Goal: Transaction & Acquisition: Obtain resource

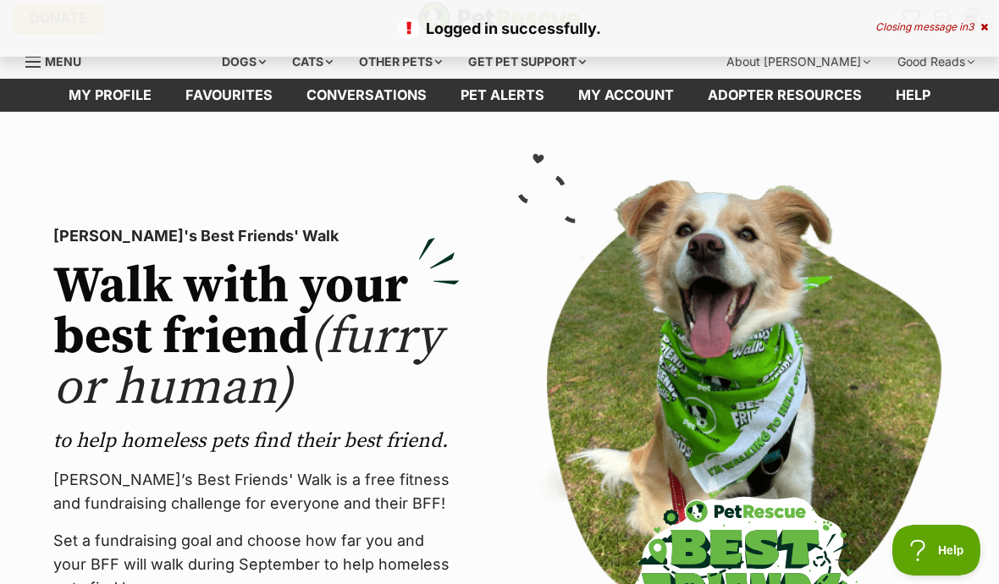
click at [237, 100] on link "Favourites" at bounding box center [229, 95] width 121 height 33
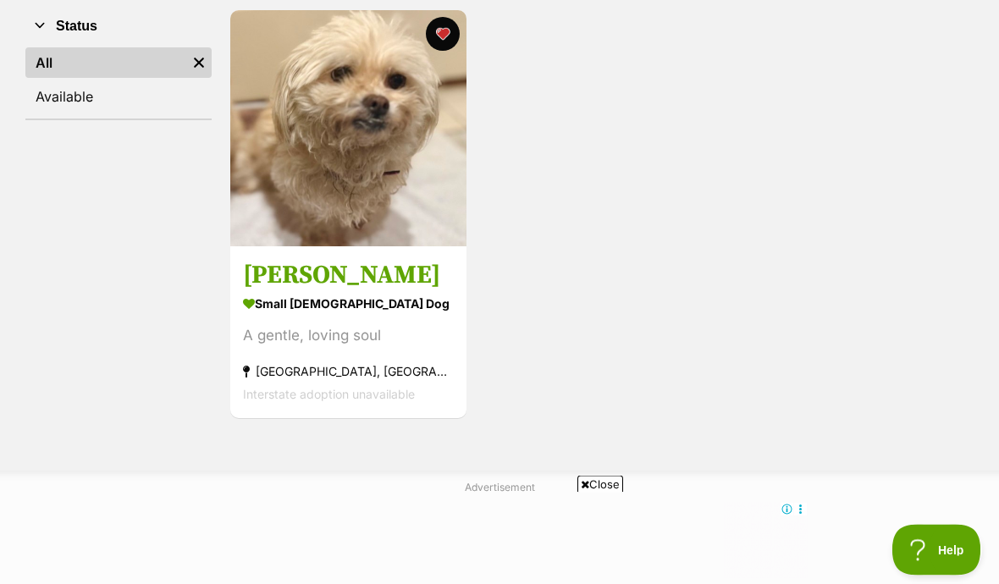
scroll to position [336, 0]
click at [318, 286] on h3 "[PERSON_NAME]" at bounding box center [348, 275] width 211 height 32
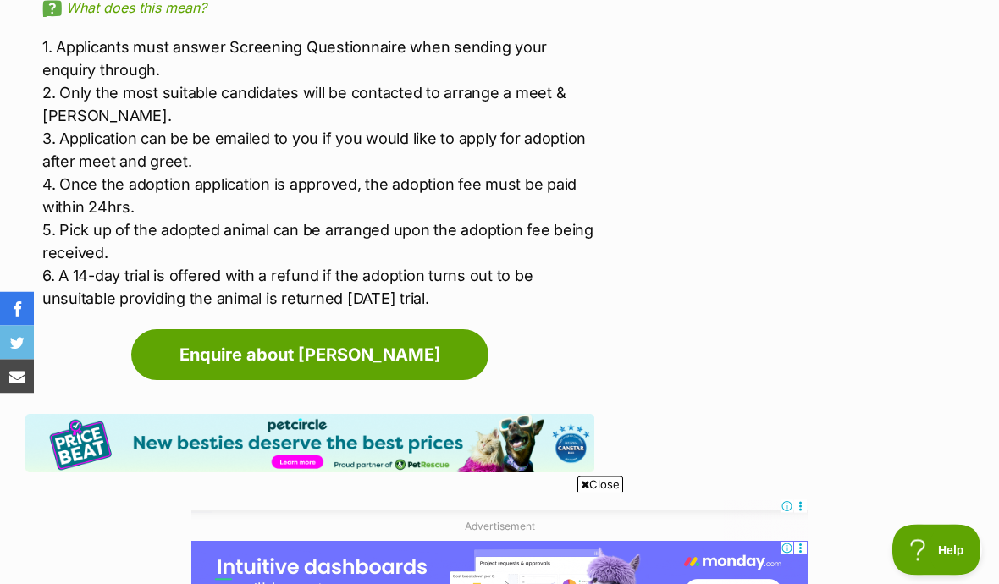
scroll to position [2790, 0]
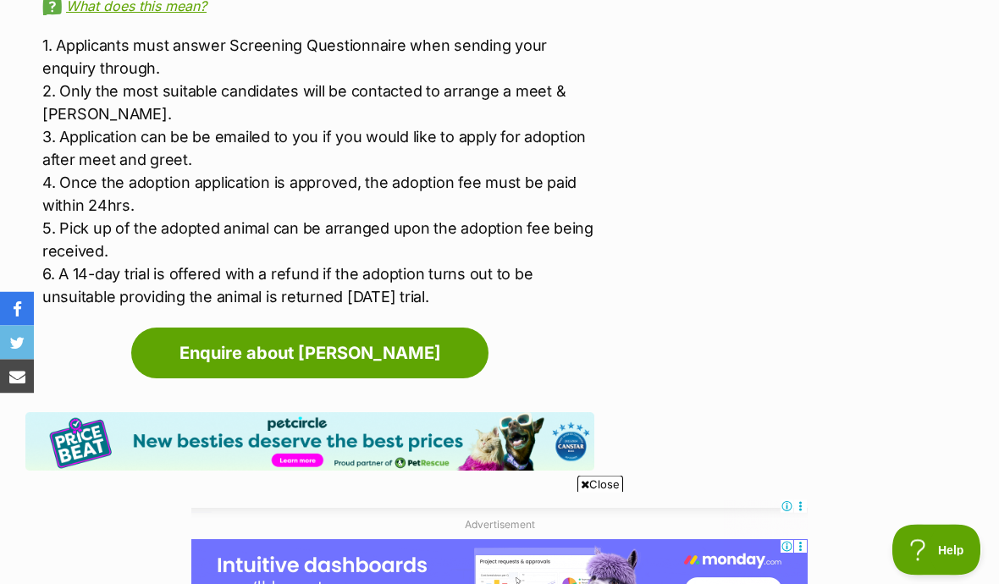
click at [369, 329] on link "Enquire about [PERSON_NAME]" at bounding box center [309, 354] width 357 height 51
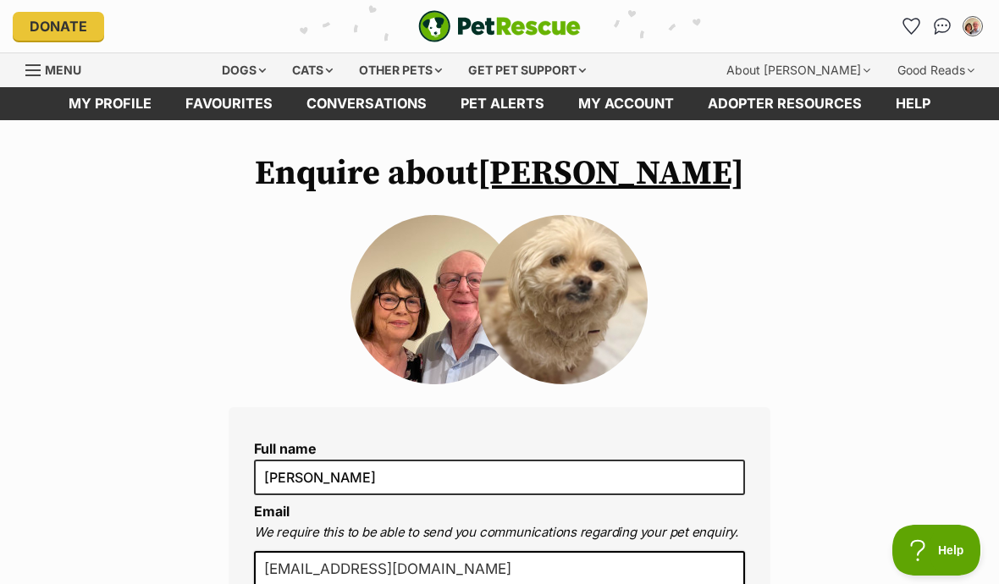
click at [127, 95] on link "My profile" at bounding box center [110, 103] width 117 height 33
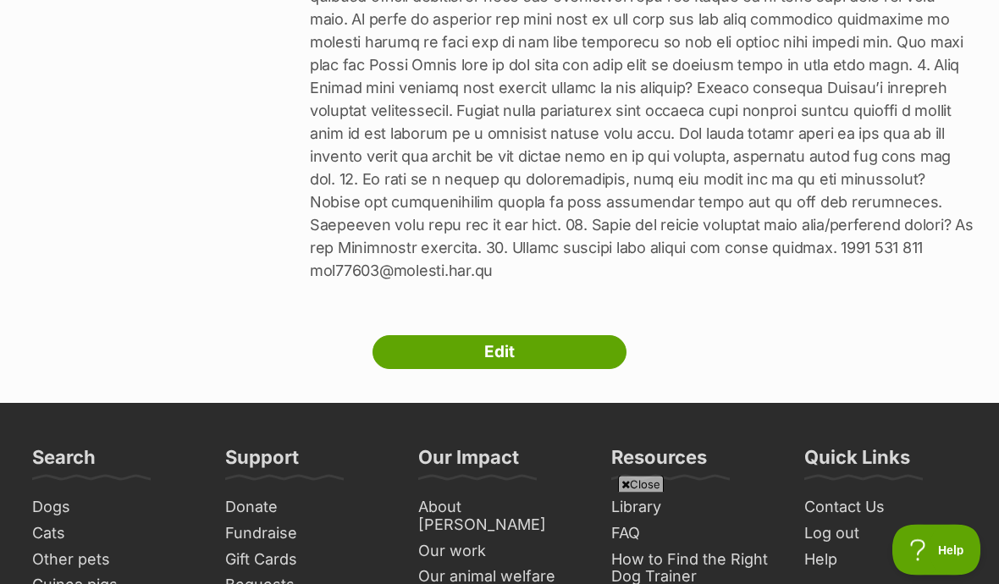
scroll to position [1483, 0]
click at [583, 335] on link "Edit" at bounding box center [500, 352] width 254 height 34
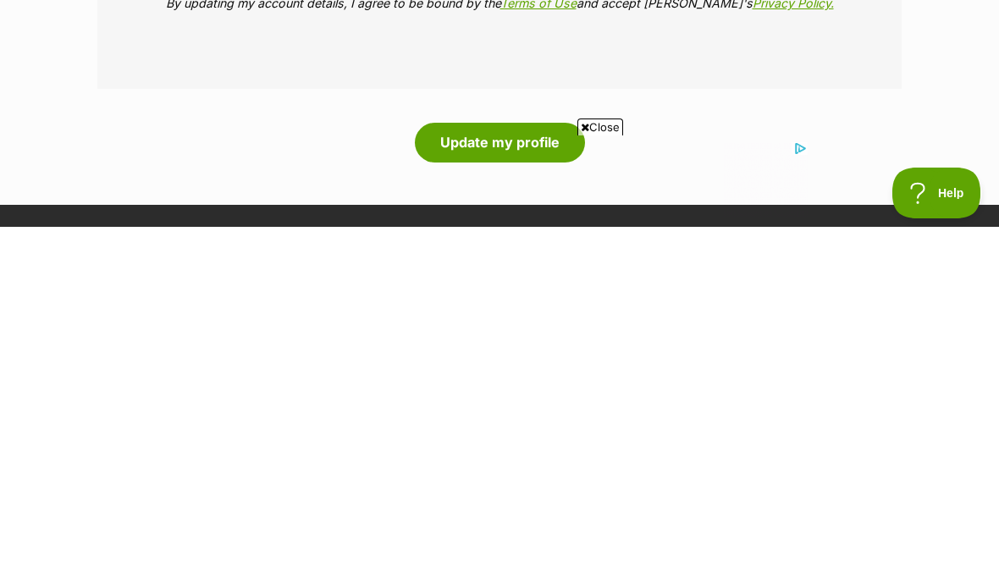
scroll to position [3950, 0]
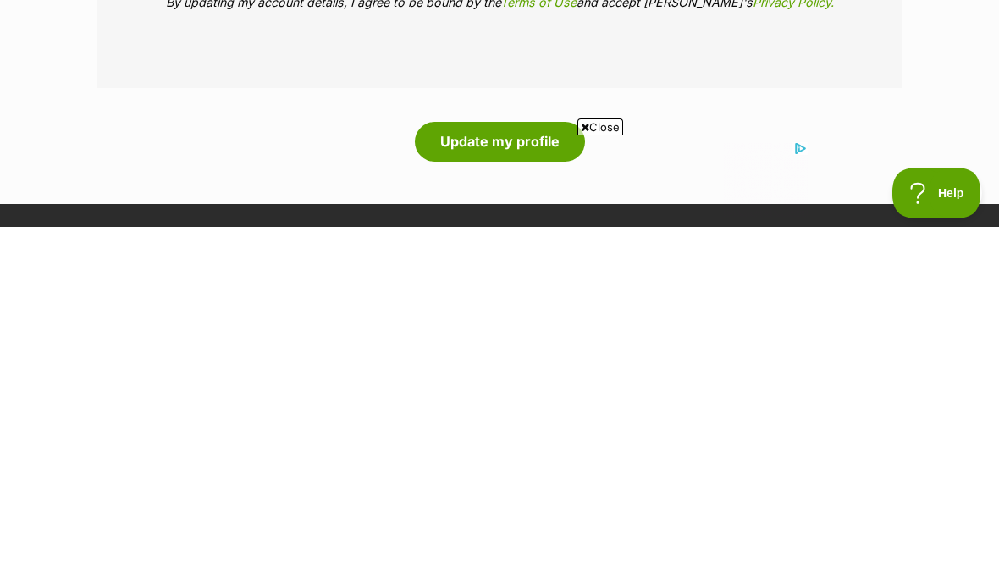
click at [525, 479] on button "Update my profile" at bounding box center [500, 498] width 170 height 39
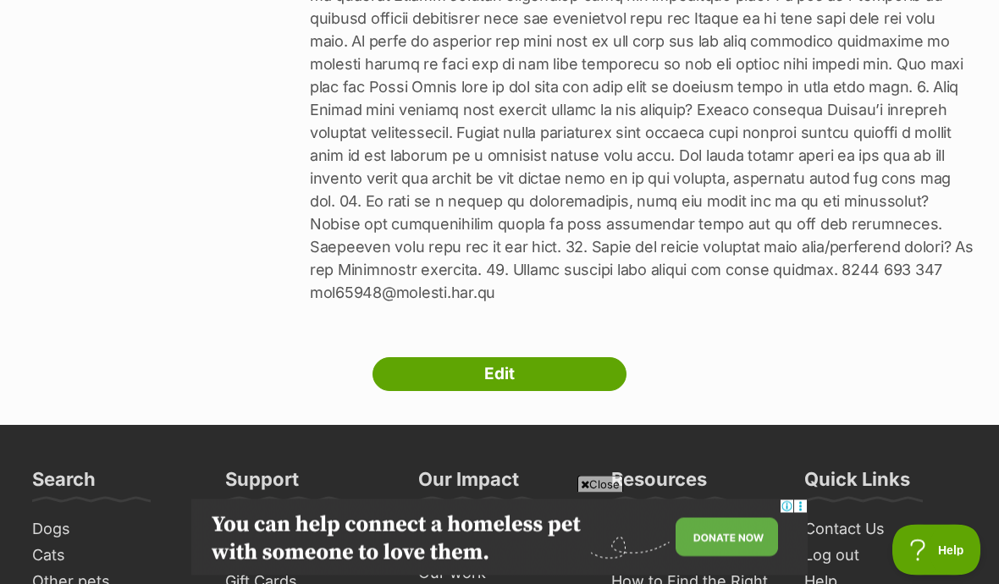
scroll to position [1496, 0]
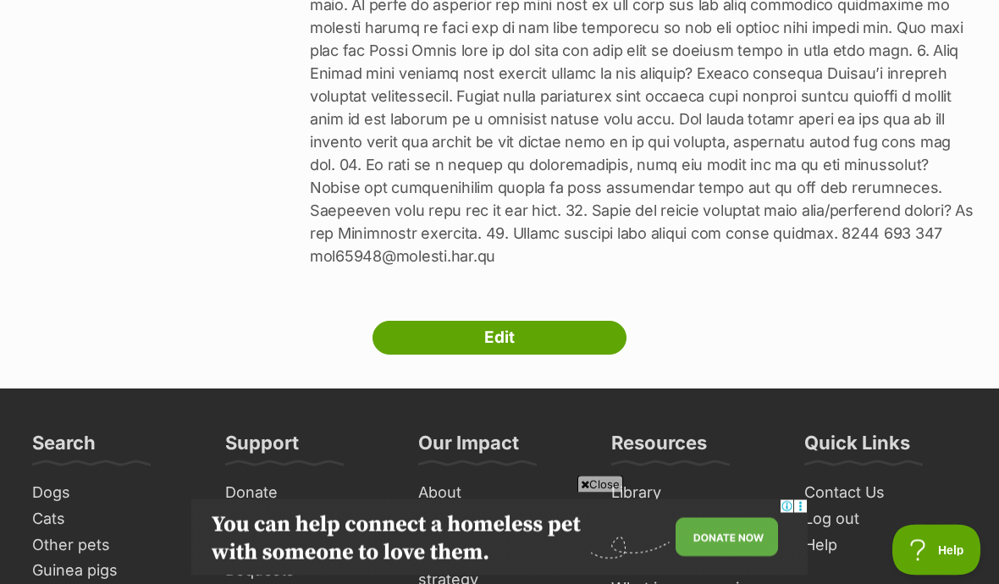
click at [575, 322] on link "Edit" at bounding box center [500, 339] width 254 height 34
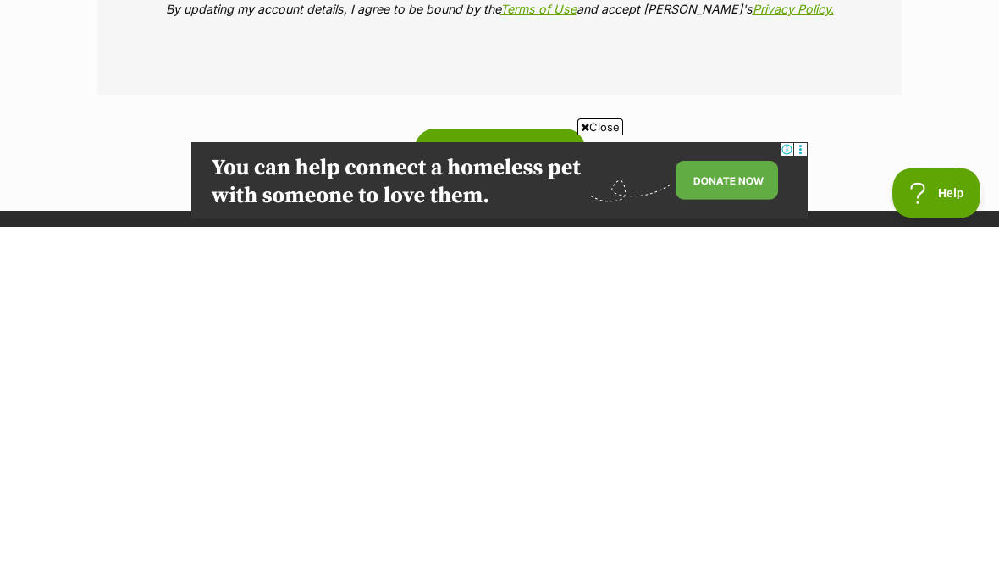
scroll to position [3984, 0]
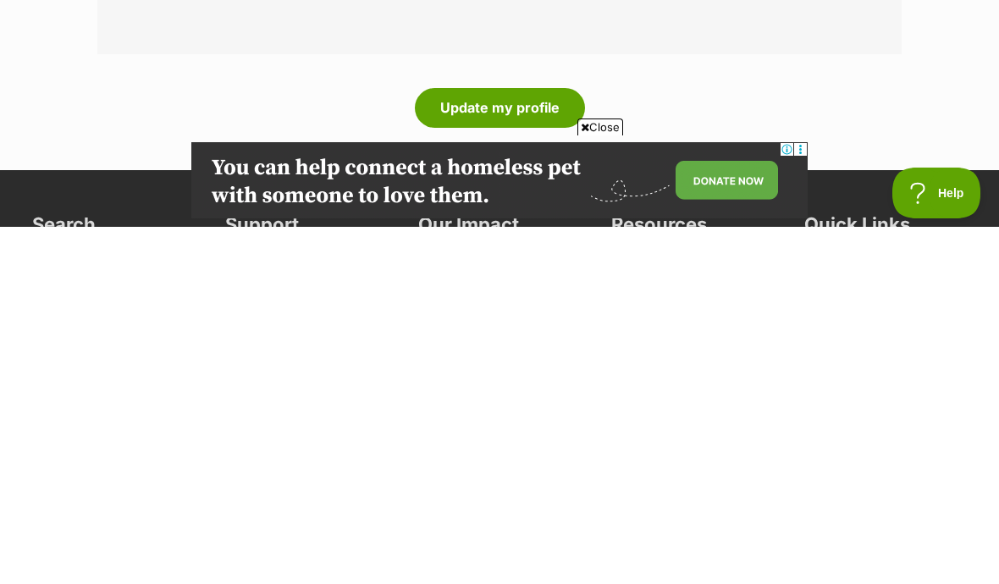
click at [524, 445] on button "Update my profile" at bounding box center [500, 464] width 170 height 39
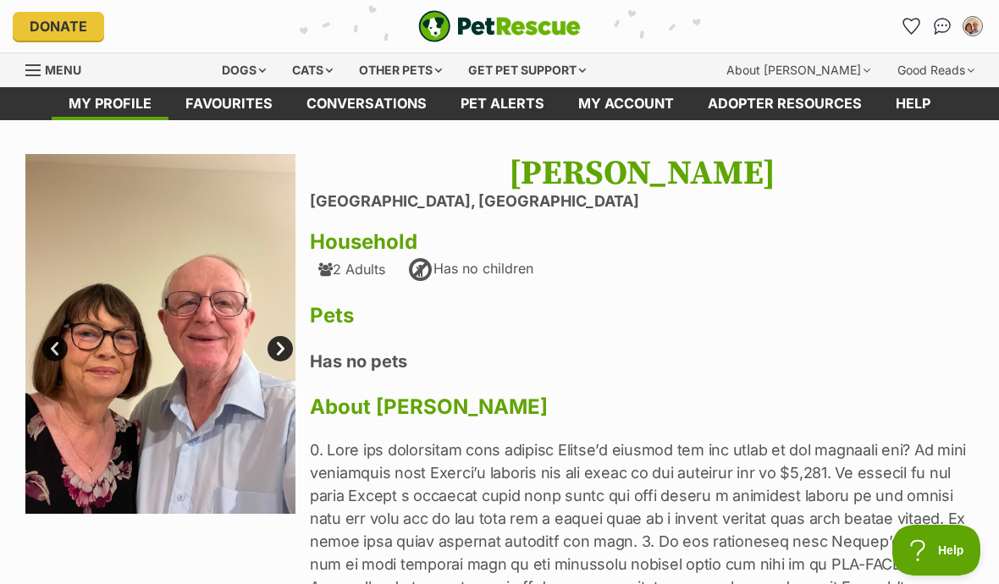
click at [224, 108] on link "Favourites" at bounding box center [229, 103] width 121 height 33
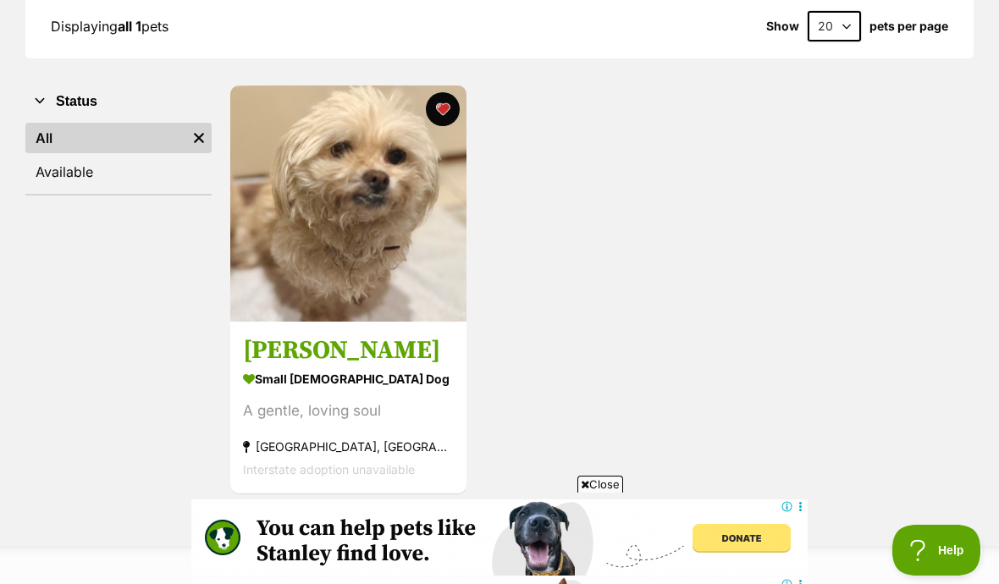
scroll to position [260, 0]
click at [677, 194] on div "[PERSON_NAME] small [DEMOGRAPHIC_DATA] Dog A gentle, loving soul [GEOGRAPHIC_DA…" at bounding box center [601, 291] width 745 height 412
click at [307, 355] on h3 "[PERSON_NAME]" at bounding box center [348, 351] width 211 height 32
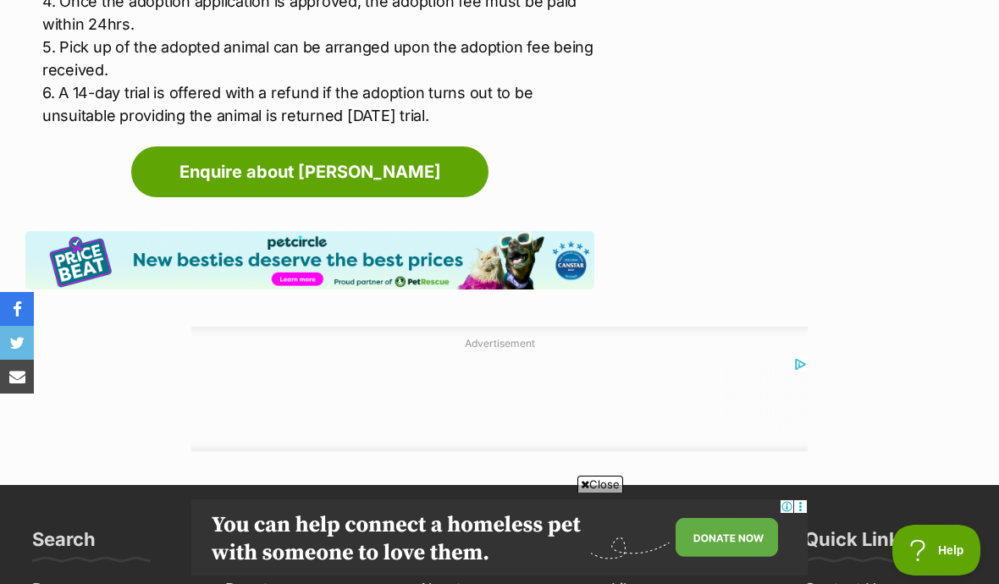
scroll to position [2972, 0]
click at [404, 147] on link "Enquire about Margie" at bounding box center [309, 172] width 357 height 51
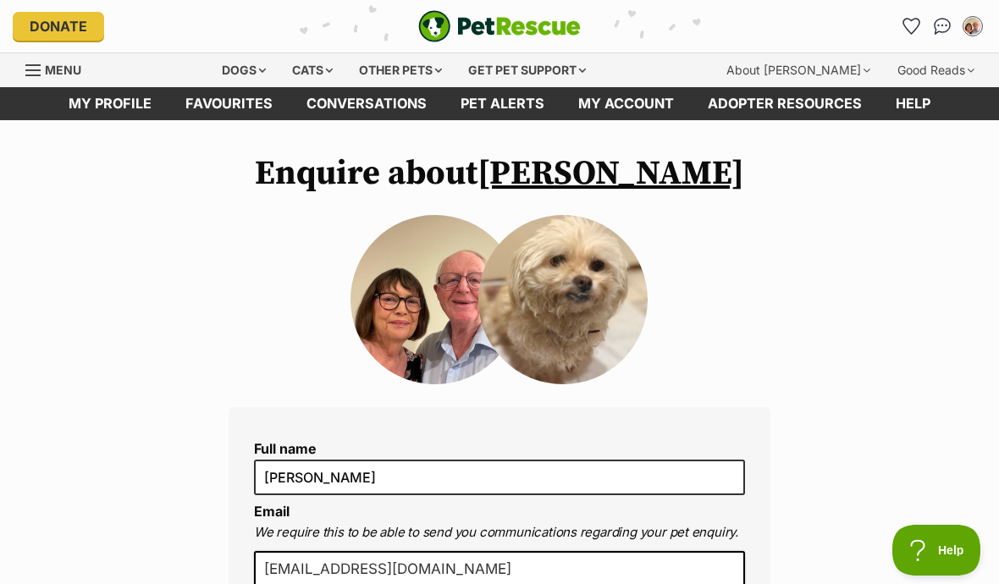
click at [118, 117] on link "My profile" at bounding box center [110, 103] width 117 height 33
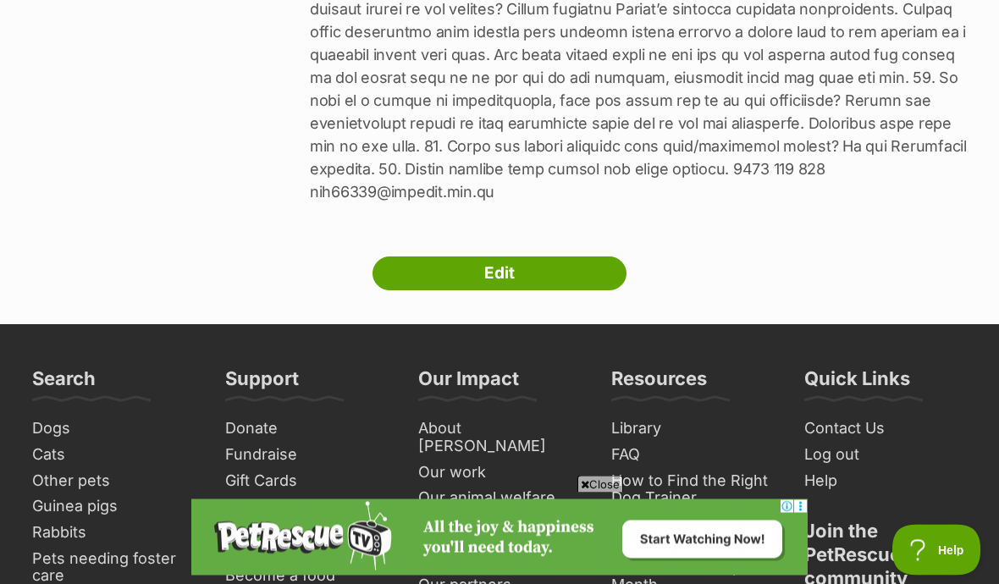
scroll to position [1583, 0]
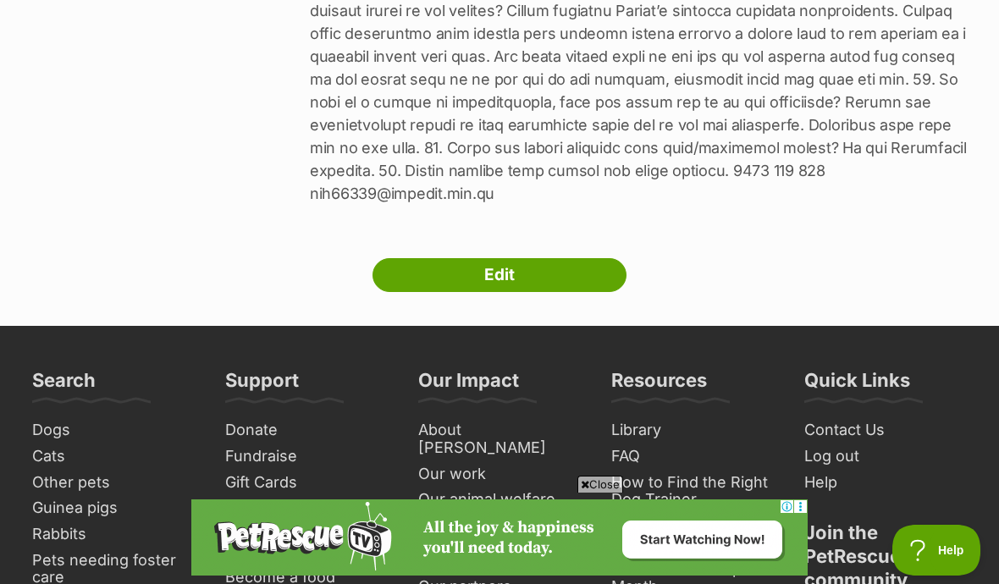
click at [565, 260] on link "Edit" at bounding box center [500, 275] width 254 height 34
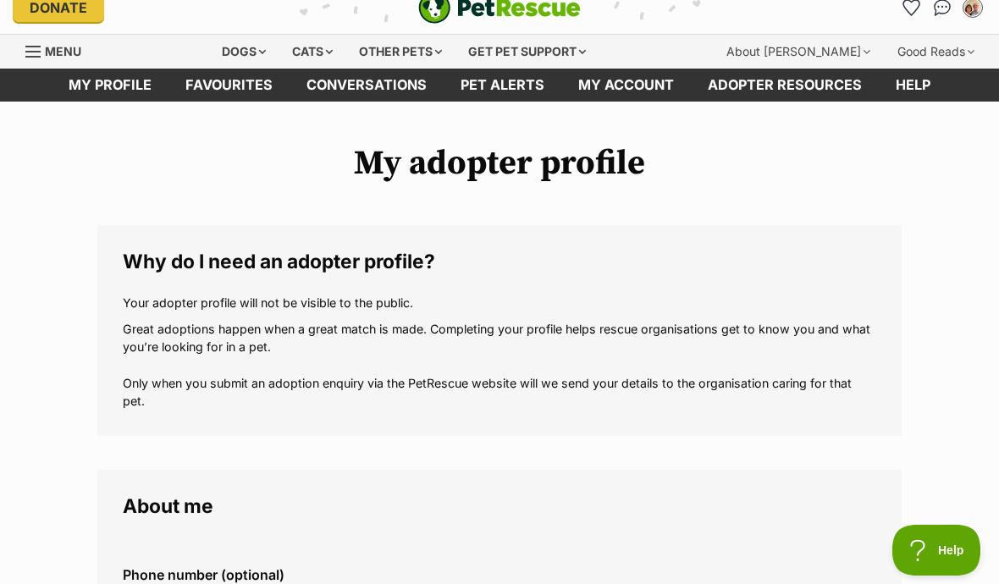
scroll to position [14, 0]
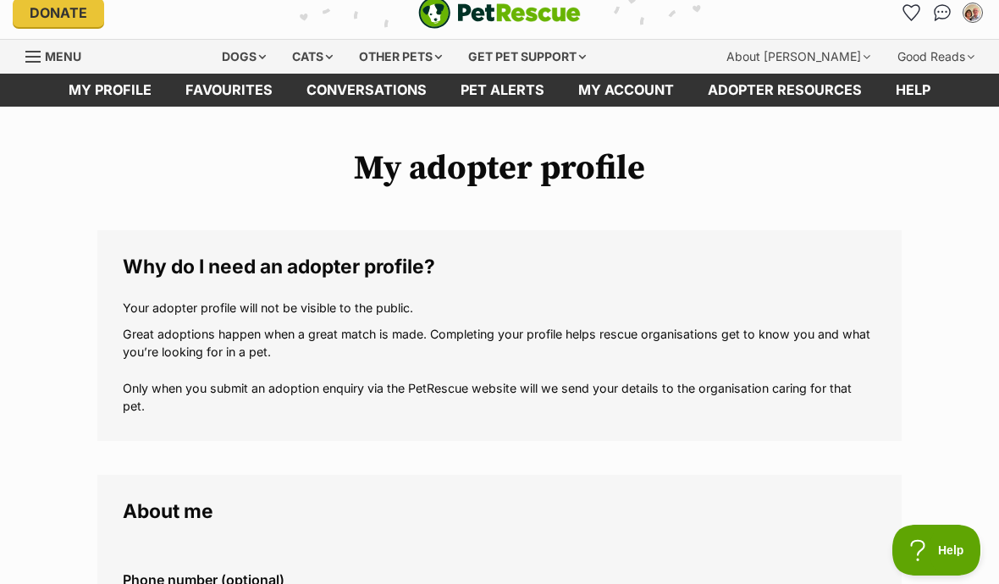
click at [241, 93] on link "Favourites" at bounding box center [229, 90] width 121 height 33
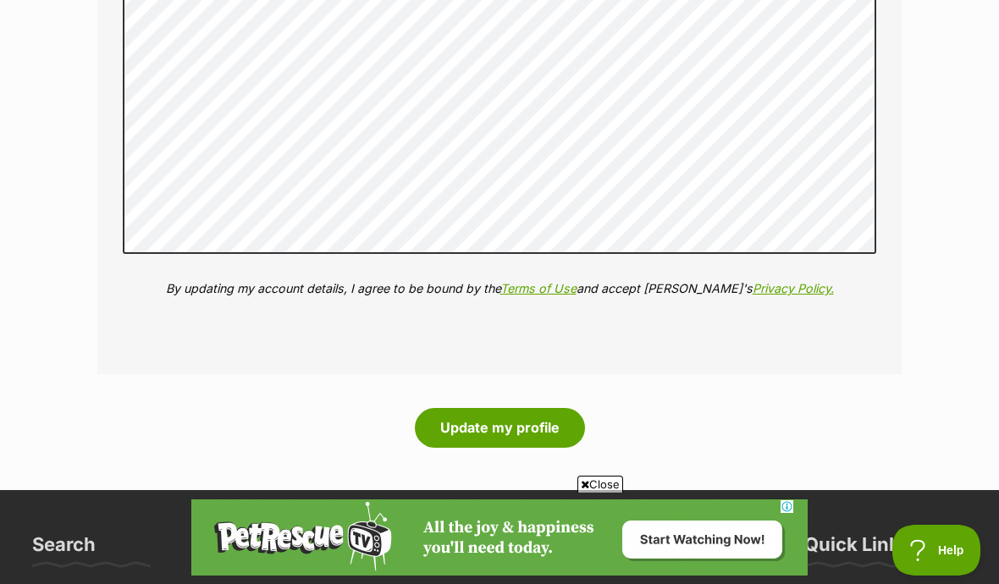
scroll to position [4019, 0]
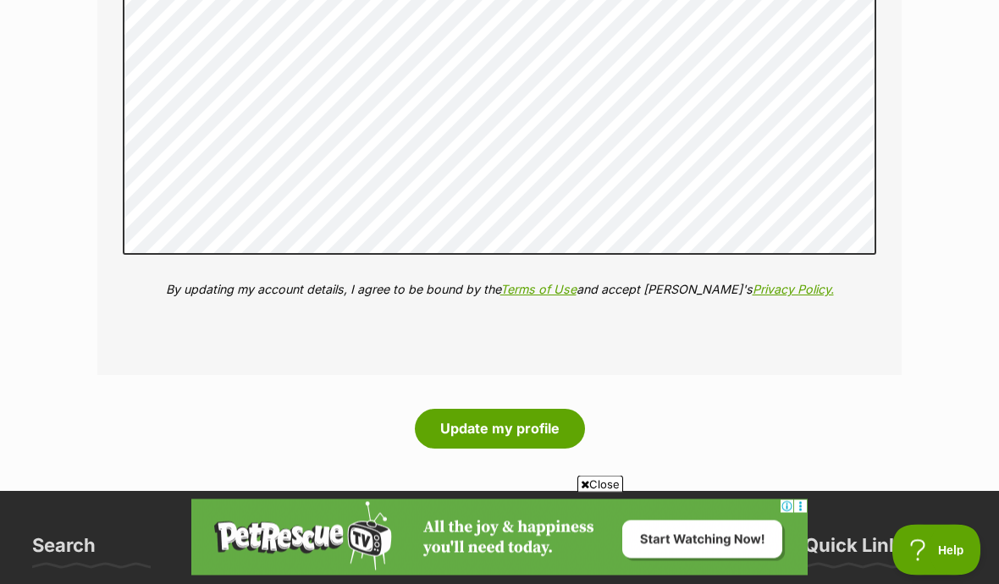
click at [533, 410] on button "Update my profile" at bounding box center [500, 429] width 170 height 39
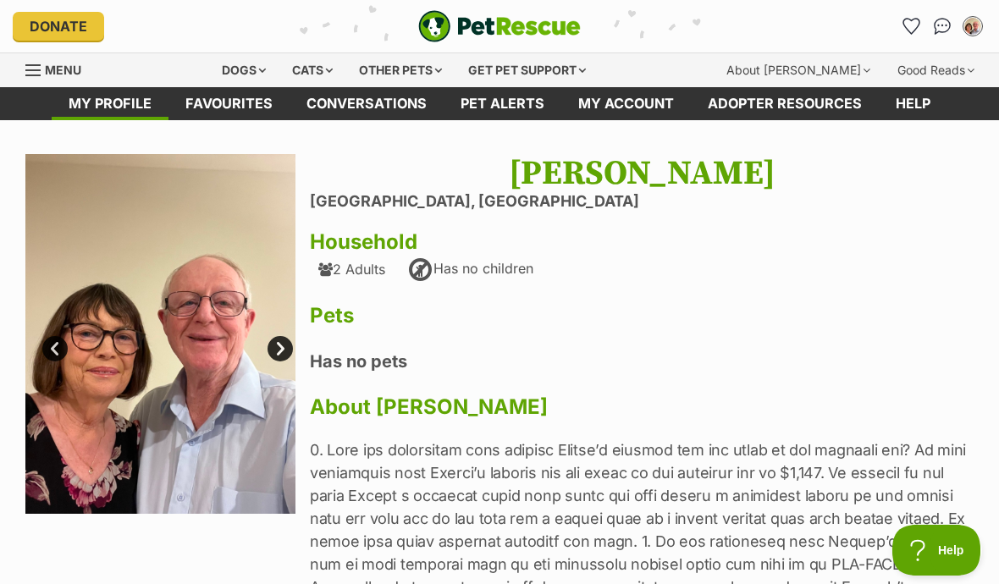
click at [240, 106] on link "Favourites" at bounding box center [229, 103] width 121 height 33
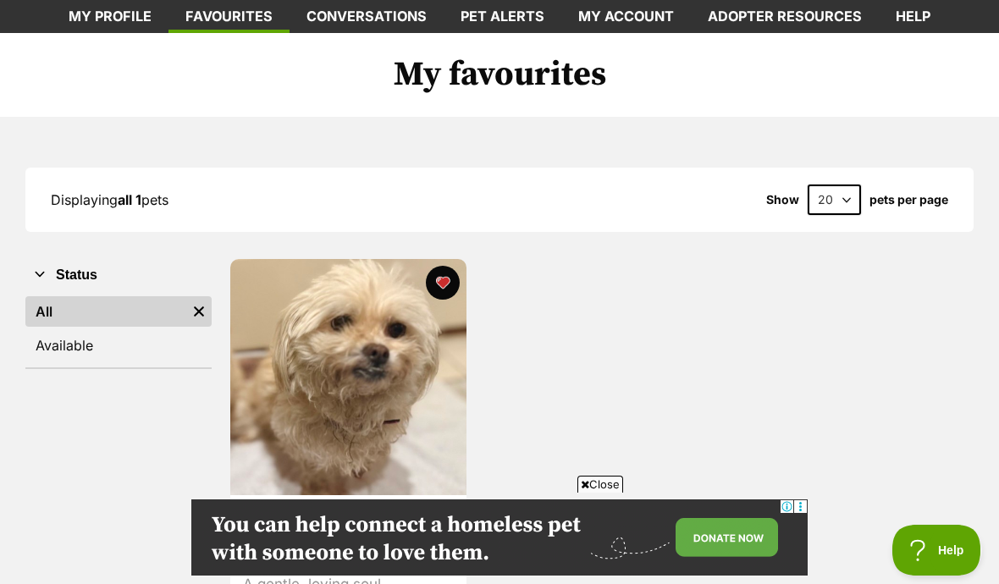
scroll to position [90, 0]
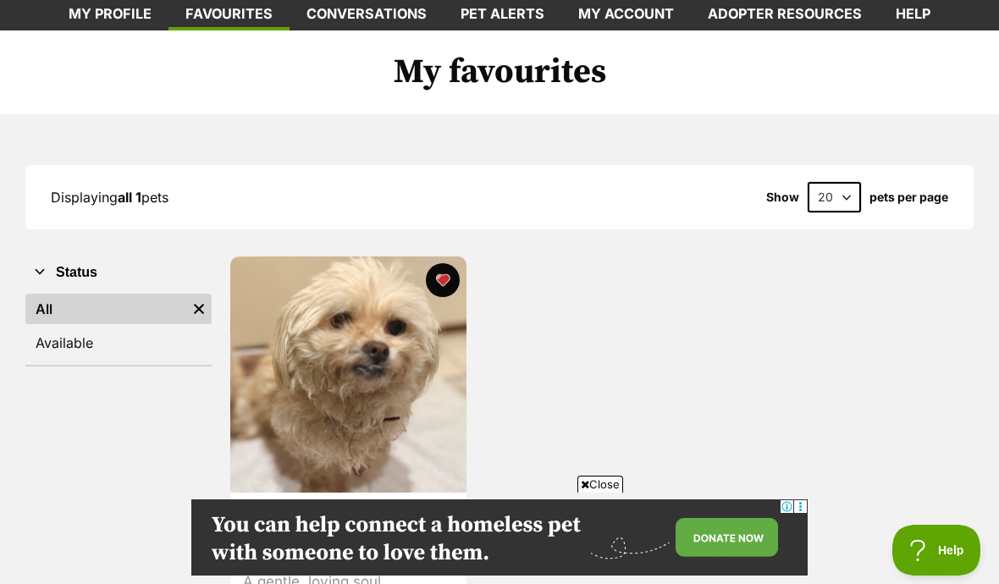
click at [385, 434] on img at bounding box center [348, 375] width 236 height 236
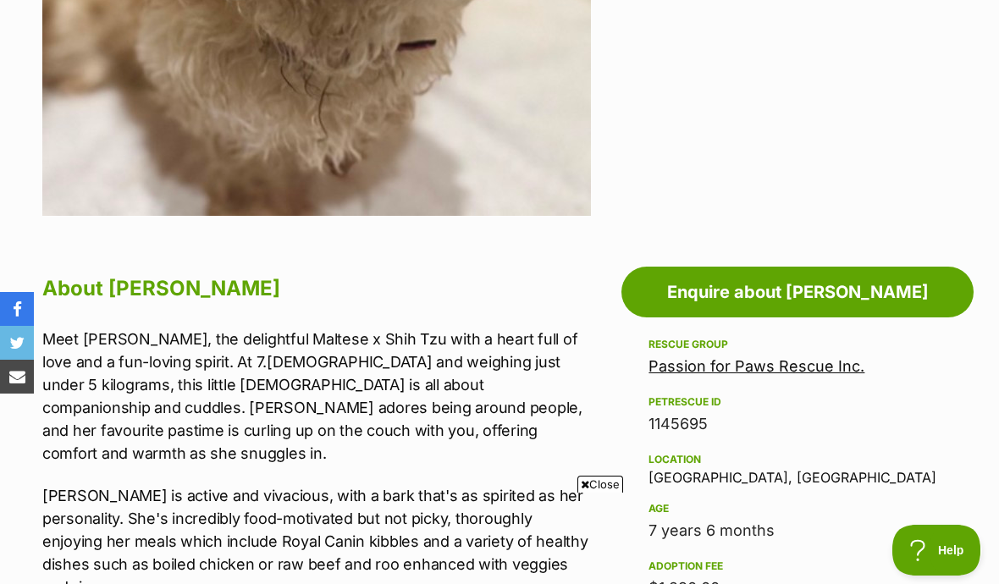
click at [792, 293] on link "Enquire about [PERSON_NAME]" at bounding box center [798, 292] width 352 height 51
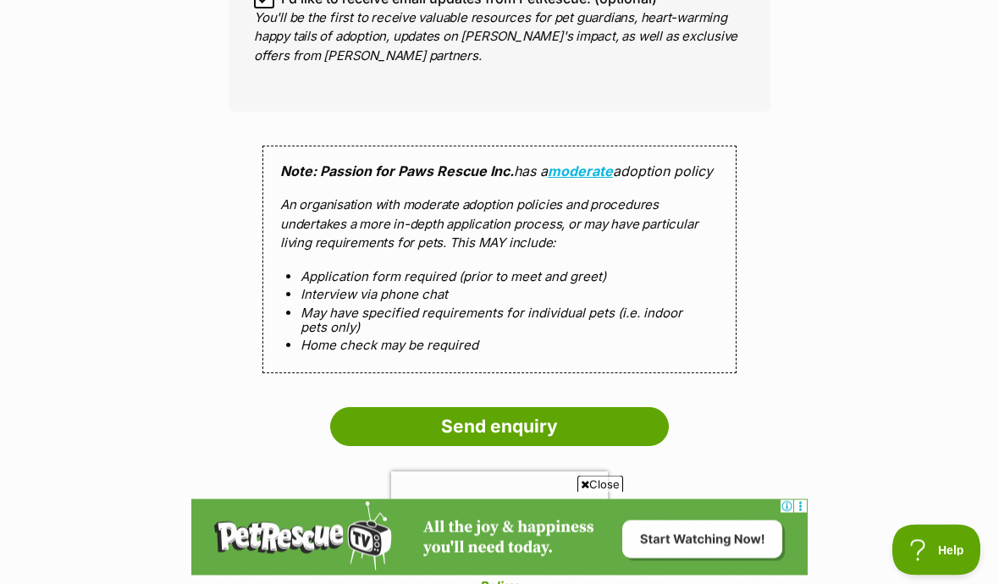
scroll to position [2941, 0]
click at [591, 407] on input "Send enquiry" at bounding box center [499, 426] width 339 height 39
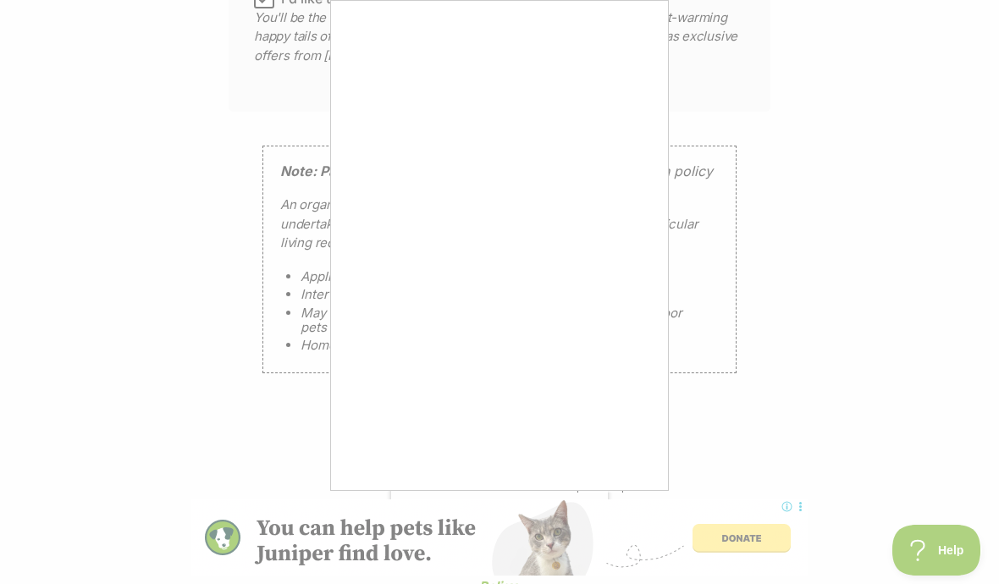
scroll to position [0, 0]
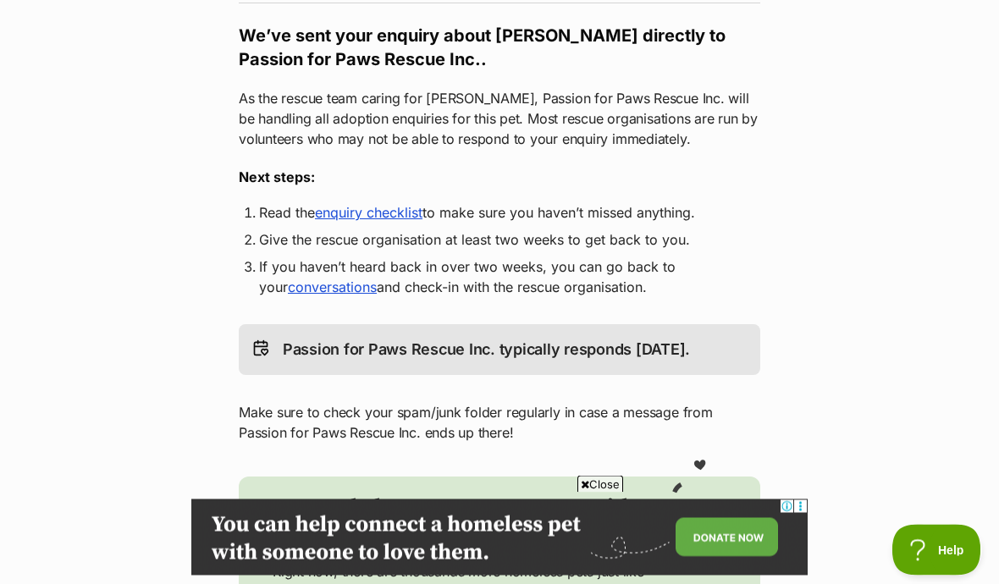
scroll to position [285, 0]
click at [379, 209] on link "enquiry checklist" at bounding box center [369, 212] width 108 height 17
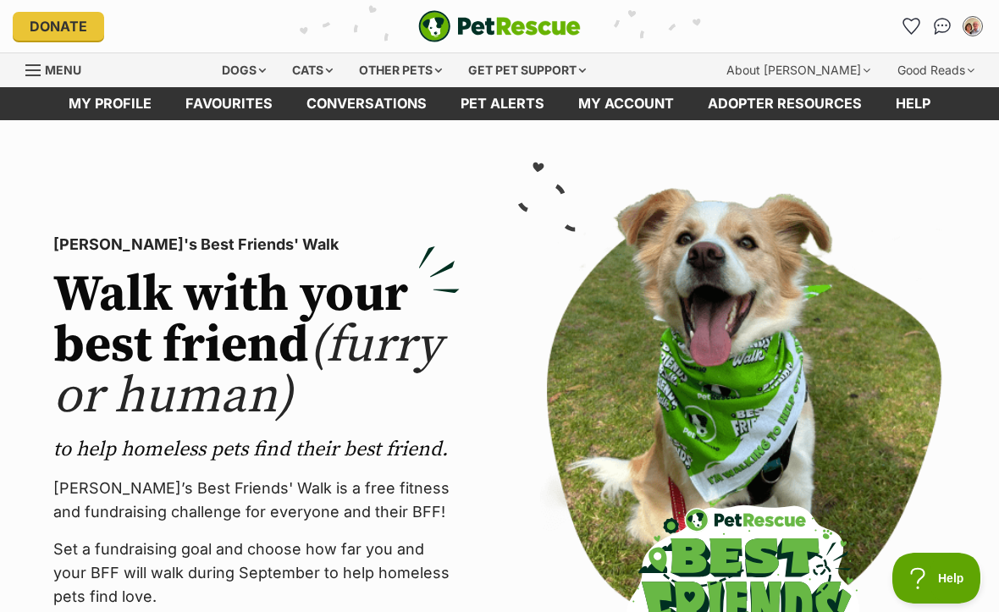
click at [111, 101] on link "My profile" at bounding box center [110, 103] width 117 height 33
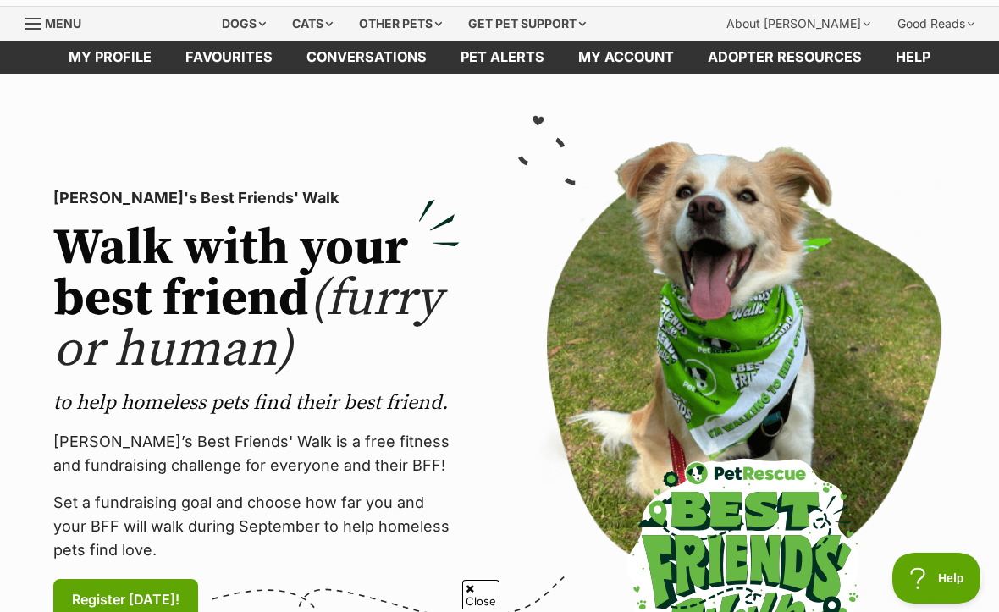
click at [385, 61] on link "Conversations" at bounding box center [367, 57] width 154 height 33
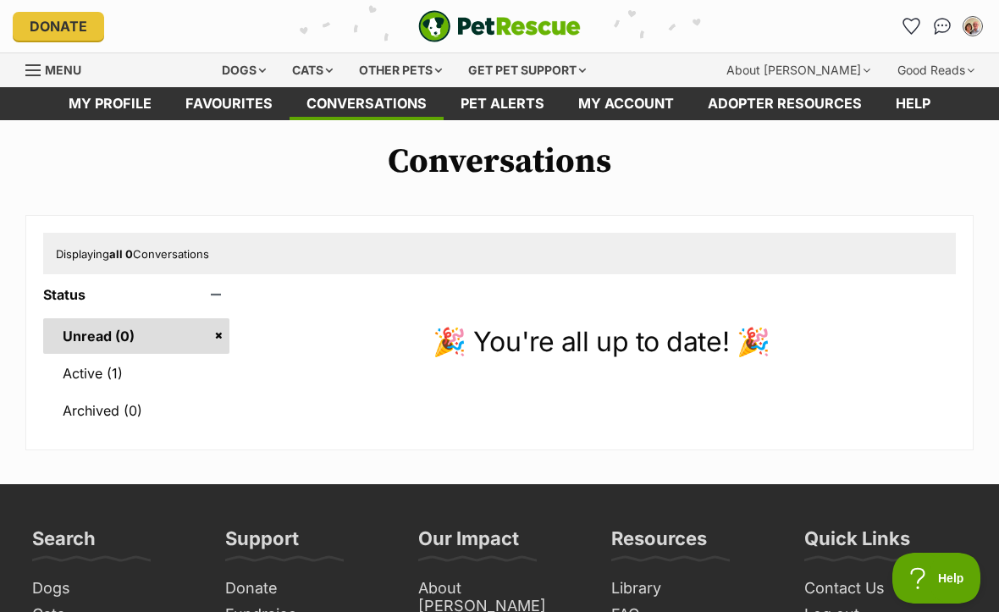
click at [124, 375] on link "Active (1)" at bounding box center [136, 374] width 186 height 36
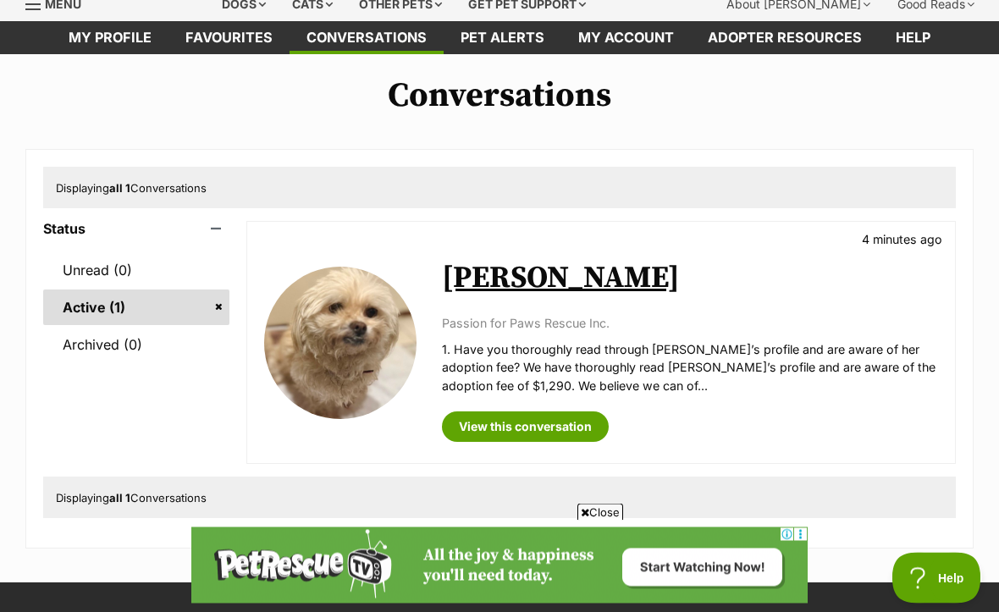
scroll to position [66, 0]
click at [551, 418] on link "View this conversation" at bounding box center [525, 427] width 167 height 30
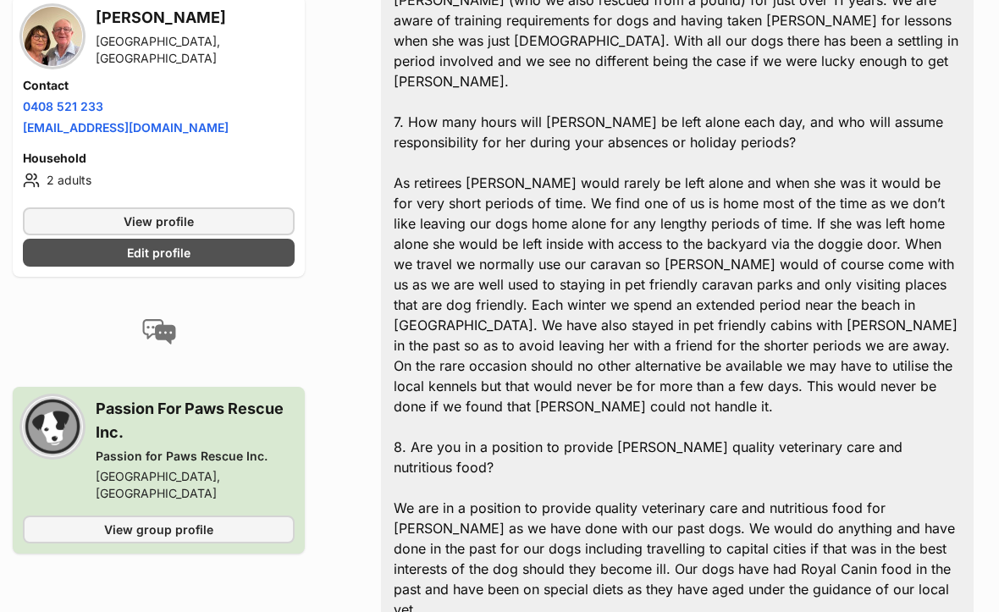
scroll to position [1476, 0]
click at [251, 207] on link "View profile" at bounding box center [159, 221] width 272 height 28
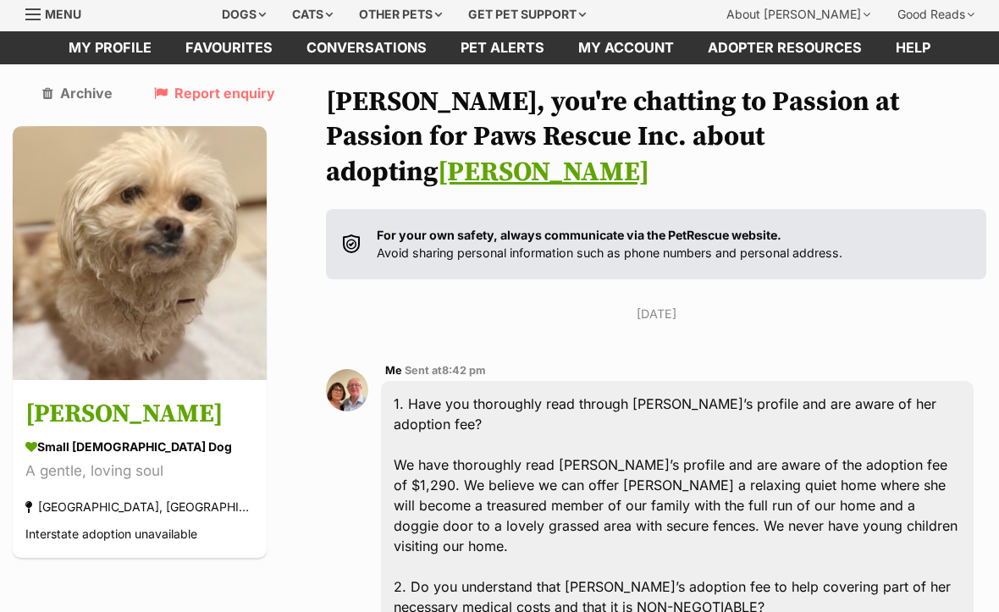
scroll to position [0, 0]
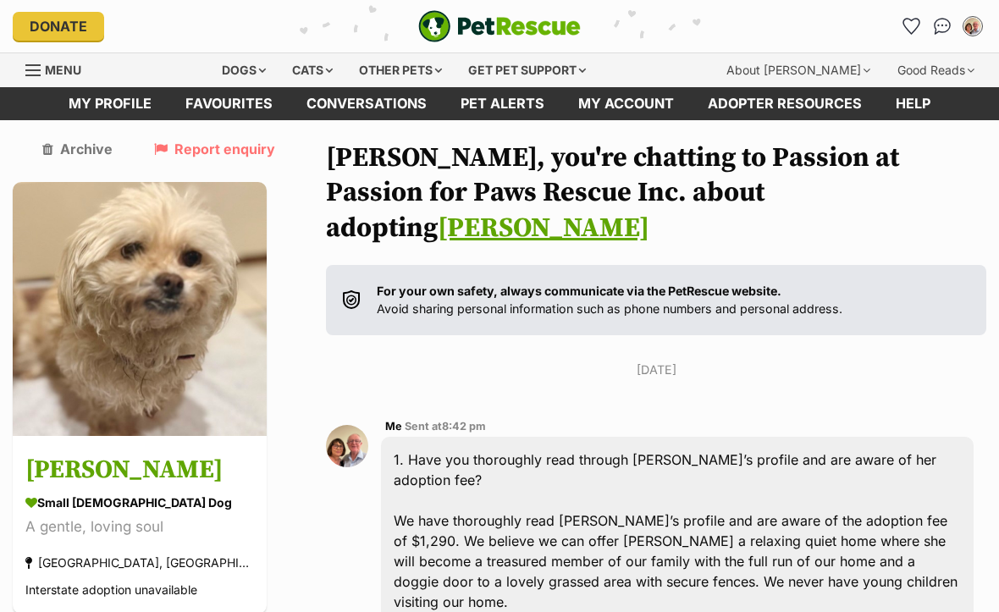
click at [636, 97] on link "My account" at bounding box center [626, 103] width 130 height 33
click at [225, 114] on link "Favourites" at bounding box center [229, 103] width 121 height 33
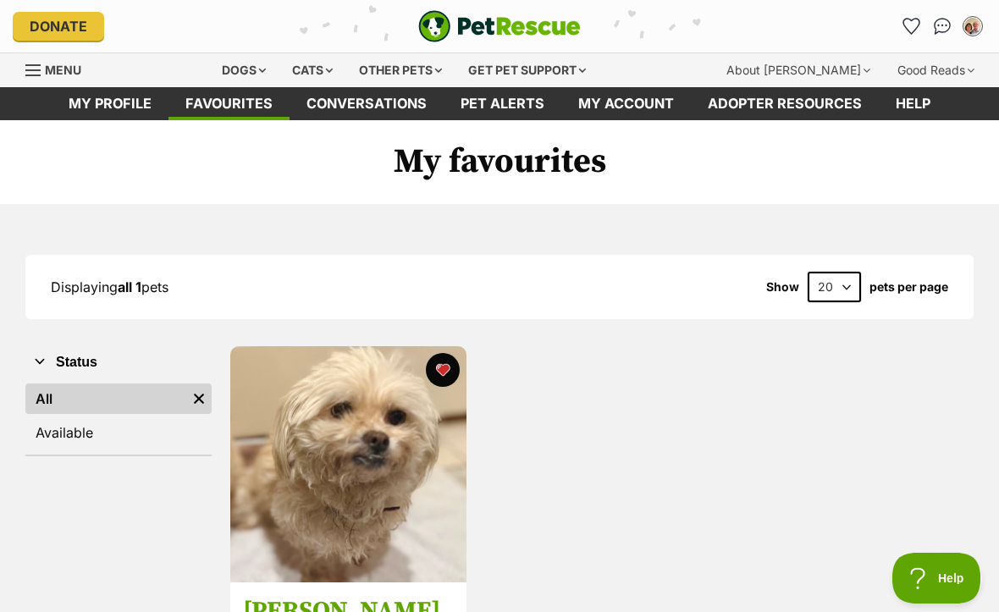
click at [278, 69] on div "Dogs" at bounding box center [244, 70] width 68 height 34
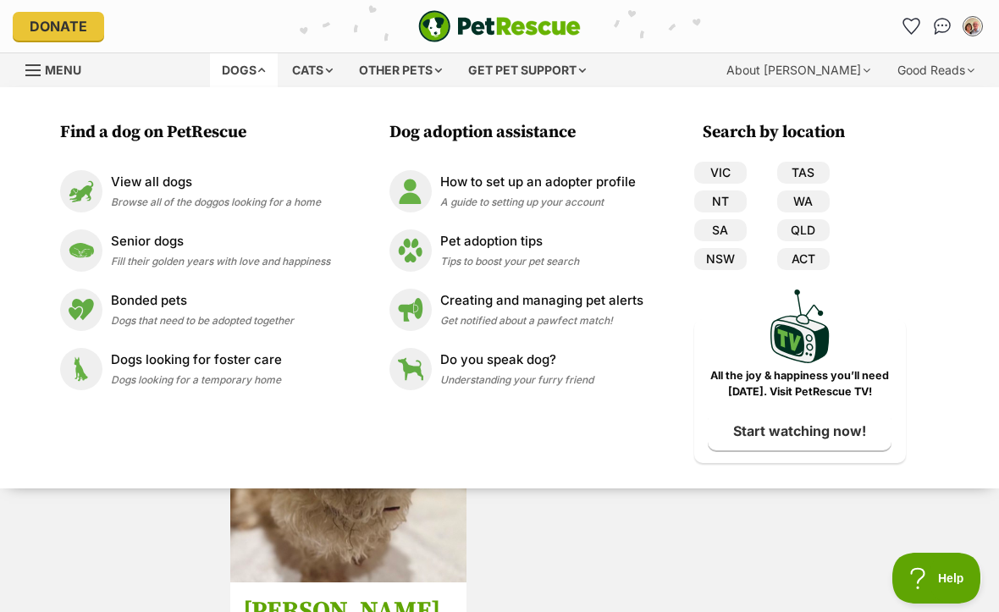
click at [158, 196] on span "Browse all of the doggos looking for a home" at bounding box center [216, 202] width 210 height 13
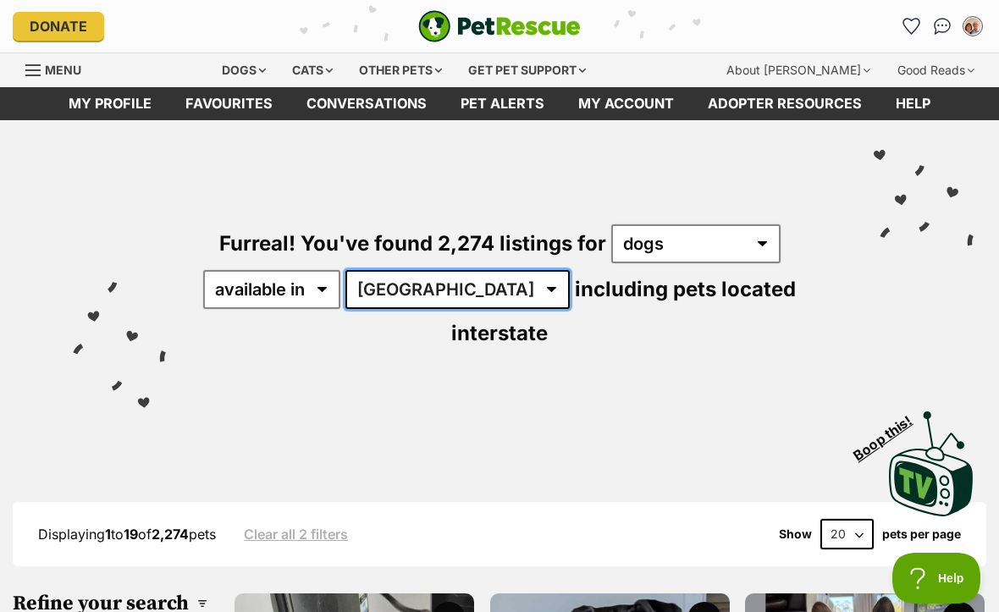
click at [448, 285] on select "[GEOGRAPHIC_DATA] [GEOGRAPHIC_DATA] [GEOGRAPHIC_DATA] [GEOGRAPHIC_DATA] [GEOGRA…" at bounding box center [458, 289] width 224 height 39
select select "VIC"
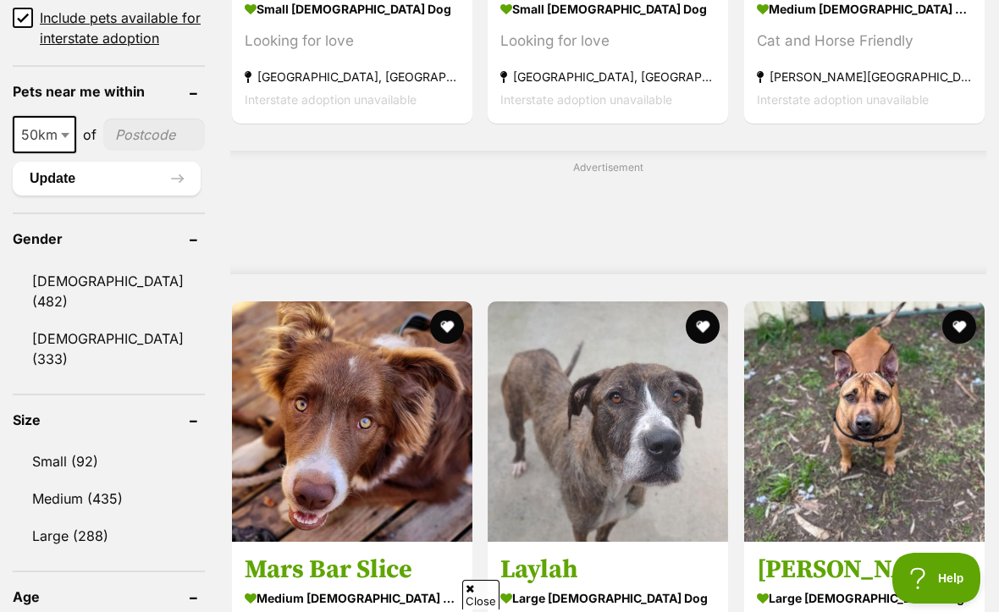
click at [96, 444] on link "Small (92)" at bounding box center [109, 462] width 192 height 36
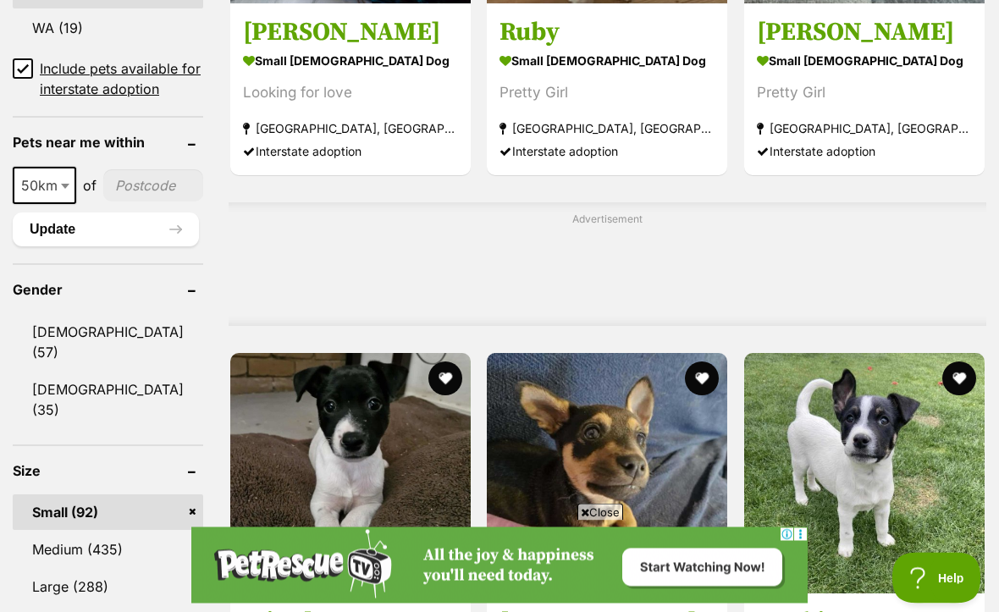
scroll to position [1259, 0]
click at [110, 372] on link "[DEMOGRAPHIC_DATA] (35)" at bounding box center [108, 400] width 191 height 56
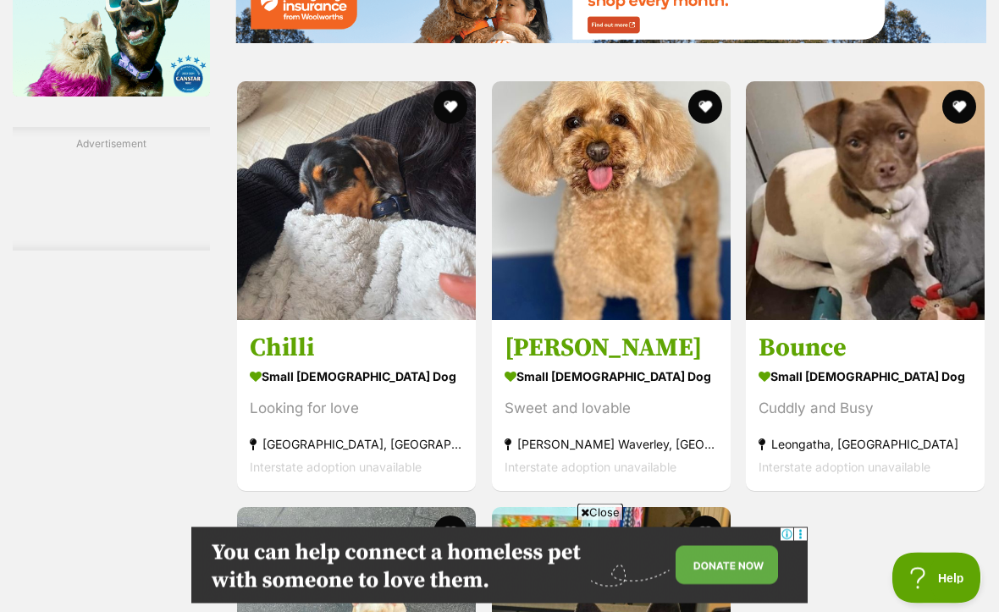
scroll to position [2966, 0]
click at [606, 252] on img at bounding box center [611, 200] width 239 height 239
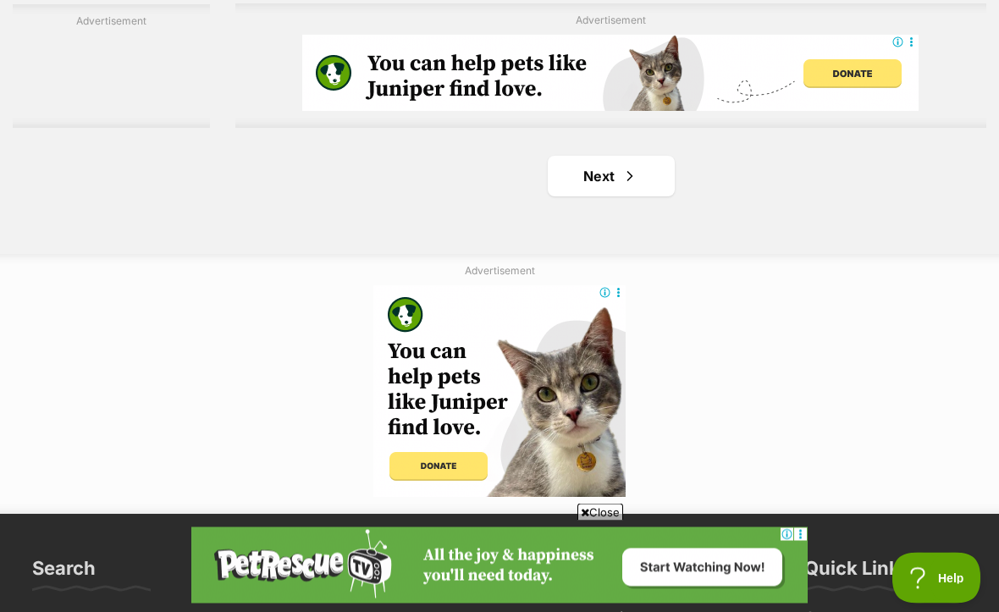
scroll to position [3907, 0]
click at [593, 196] on link "Next" at bounding box center [611, 176] width 127 height 41
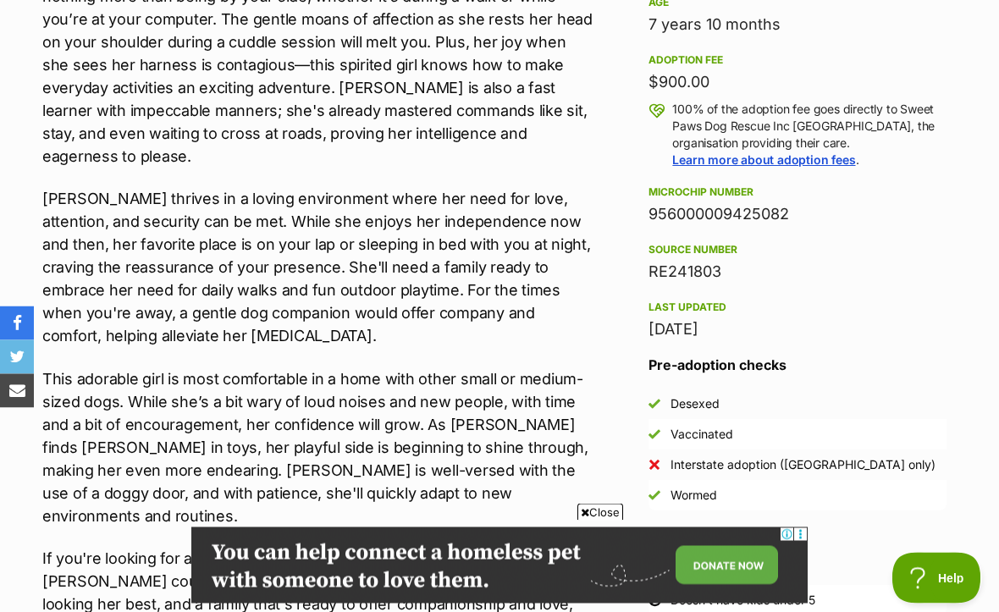
scroll to position [1162, 0]
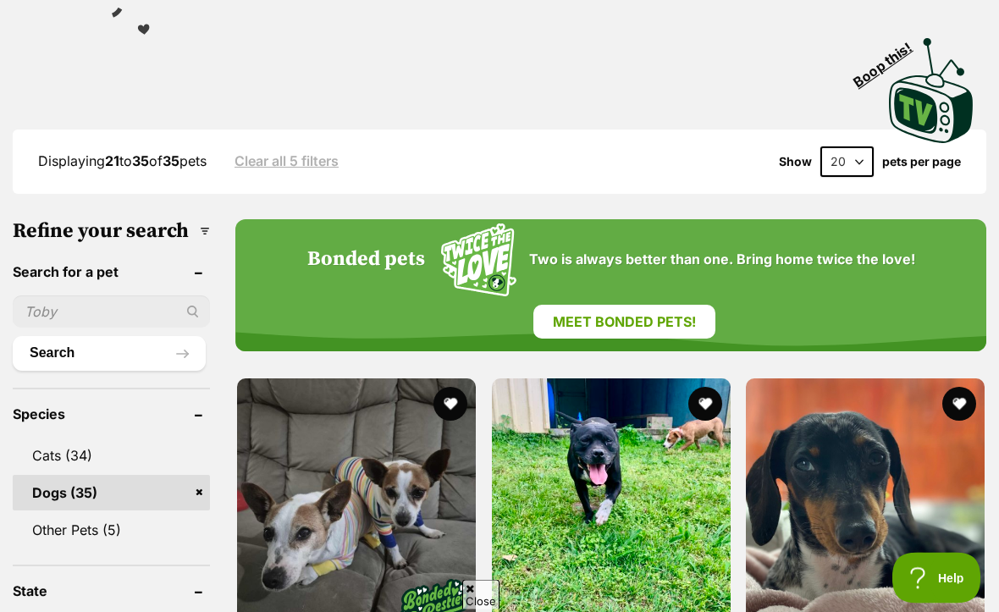
click at [59, 329] on input "text" at bounding box center [111, 312] width 197 height 32
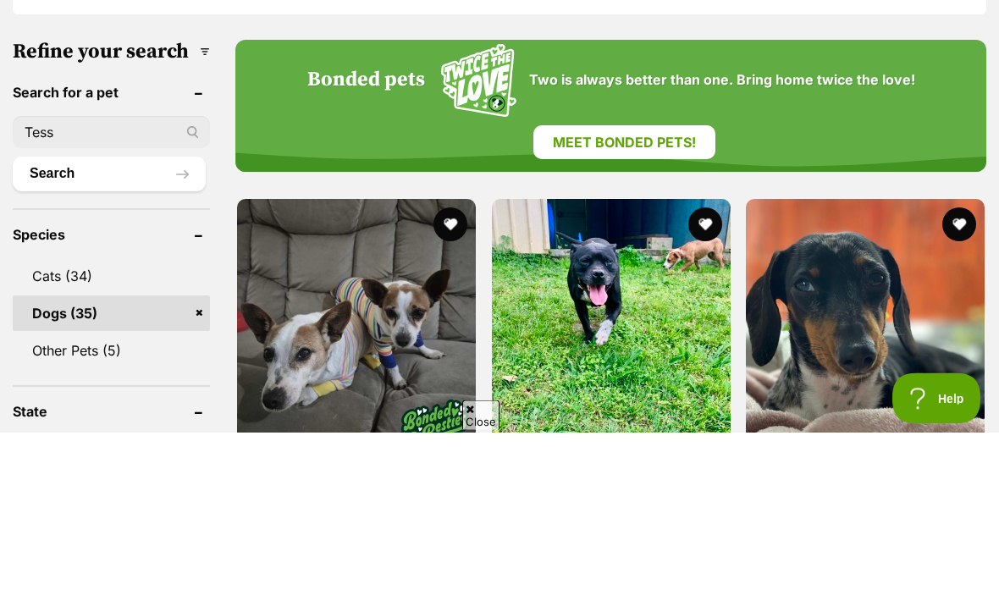
type input "Tess"
click at [85, 337] on button "Search" at bounding box center [109, 354] width 193 height 34
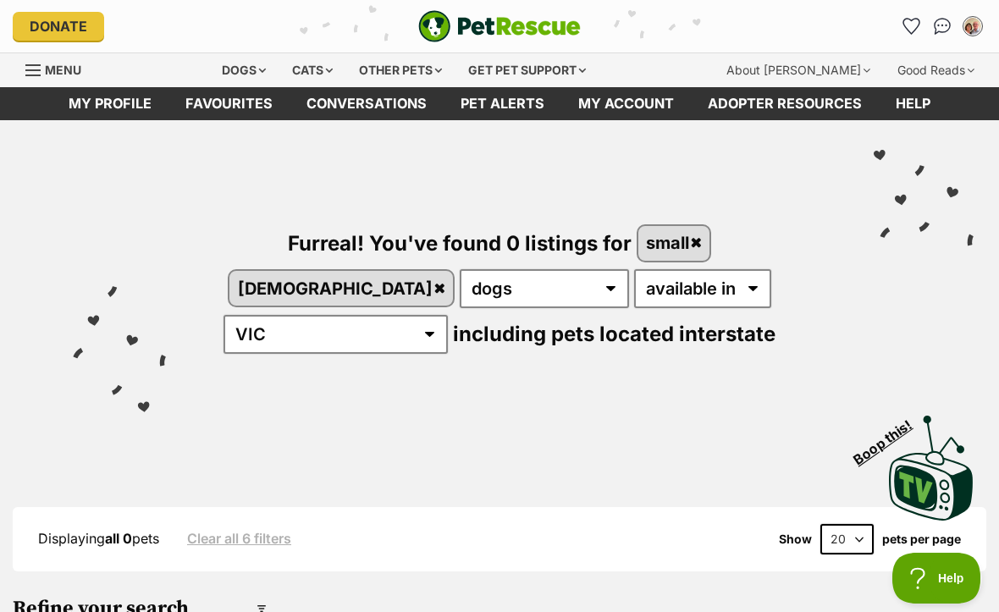
click at [119, 107] on link "My profile" at bounding box center [110, 103] width 117 height 33
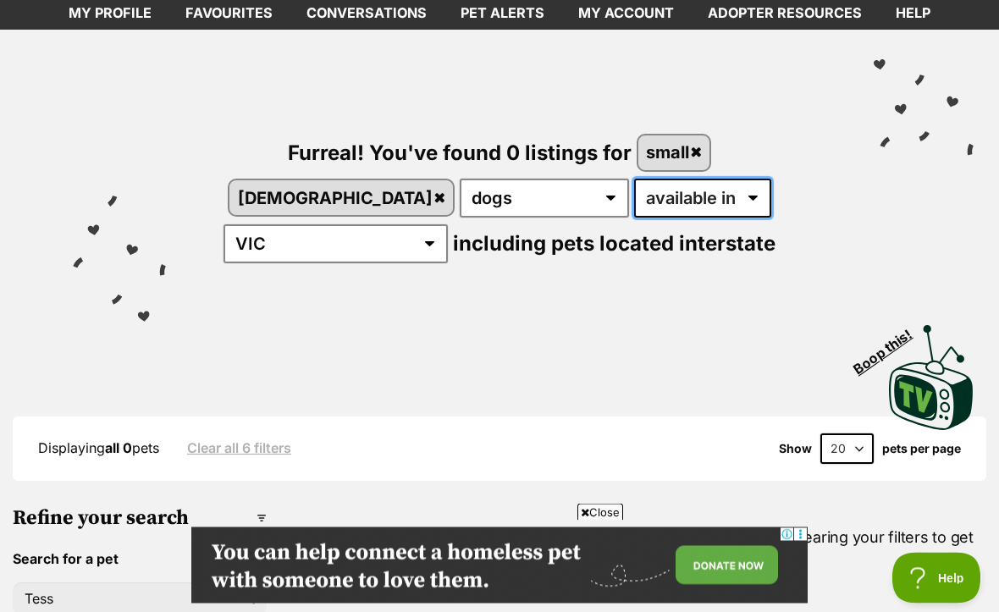
click at [634, 197] on select "available in located in" at bounding box center [702, 199] width 137 height 39
select select "disabled"
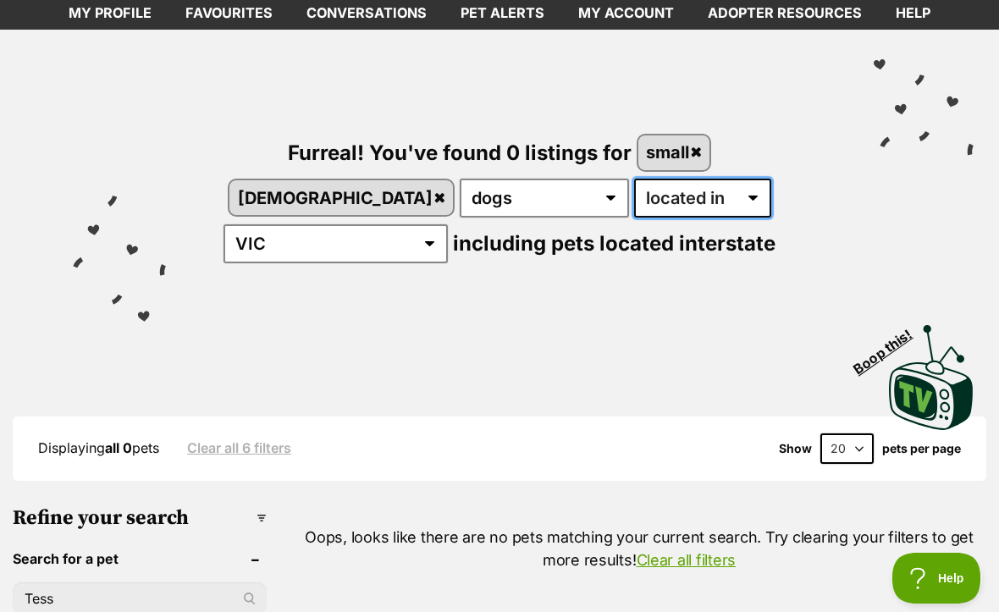
scroll to position [136, 0]
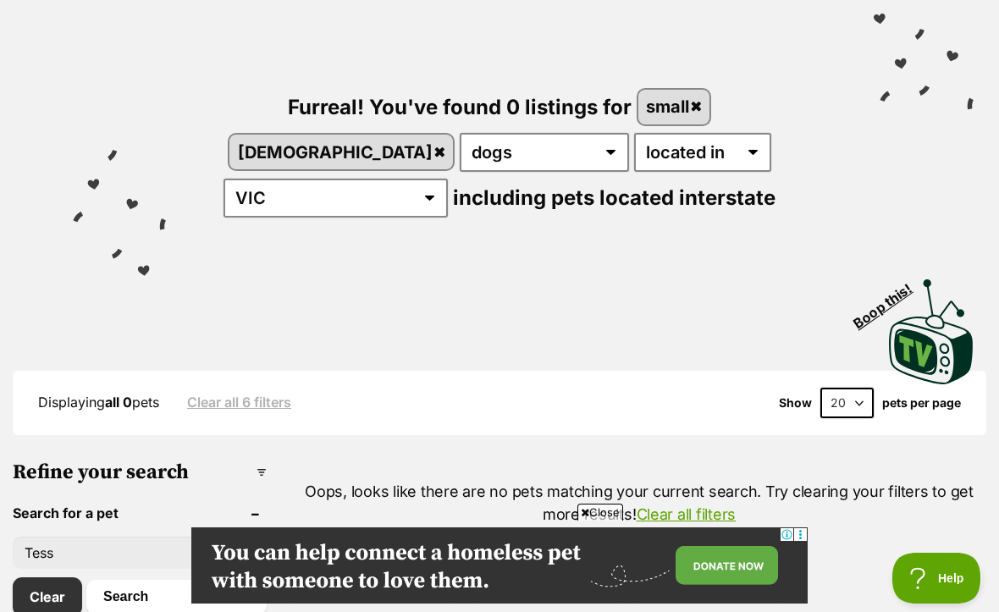
click at [453, 135] on link "[DEMOGRAPHIC_DATA]" at bounding box center [342, 152] width 224 height 35
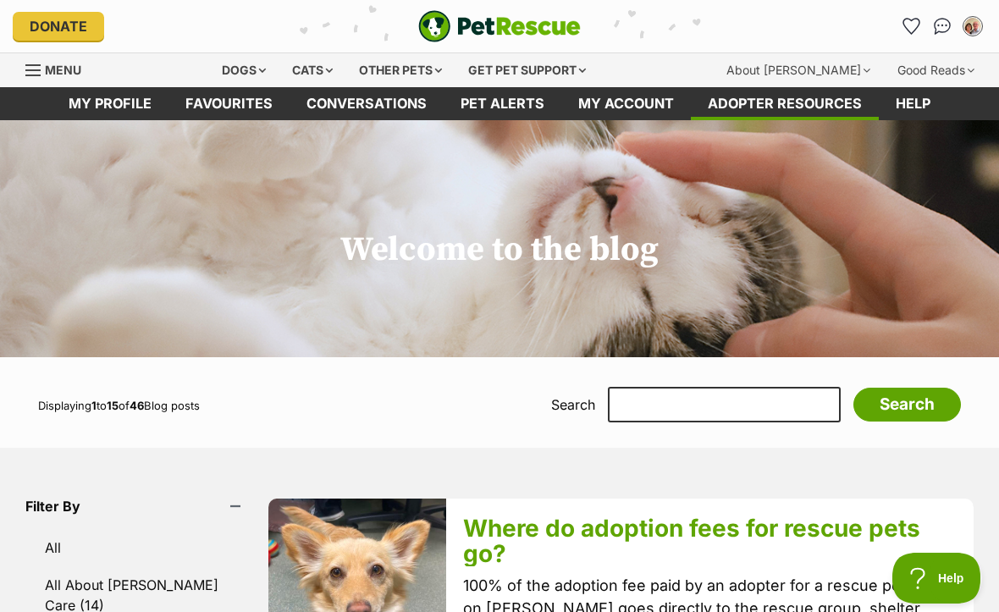
click at [269, 69] on div "Dogs" at bounding box center [244, 70] width 68 height 34
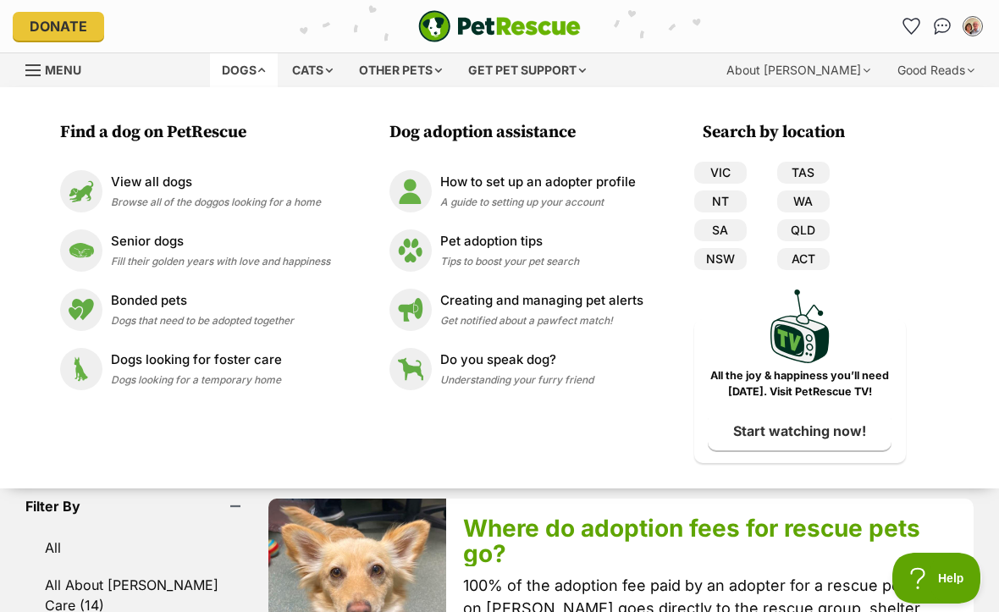
click at [177, 179] on p "View all dogs" at bounding box center [216, 182] width 210 height 19
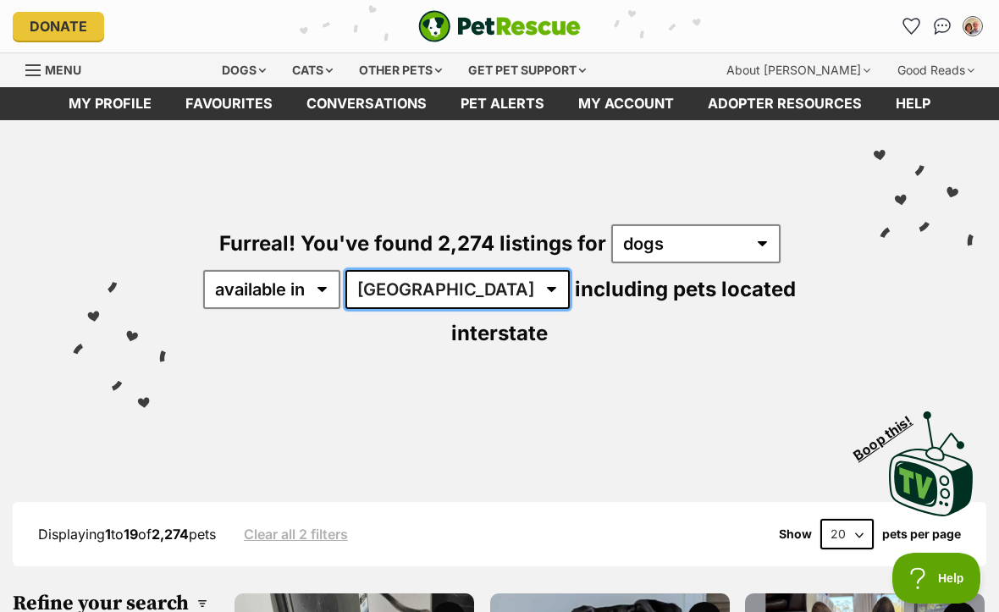
click at [451, 285] on select "Australia ACT NSW NT QLD SA TAS VIC WA" at bounding box center [458, 289] width 224 height 39
select select "VIC"
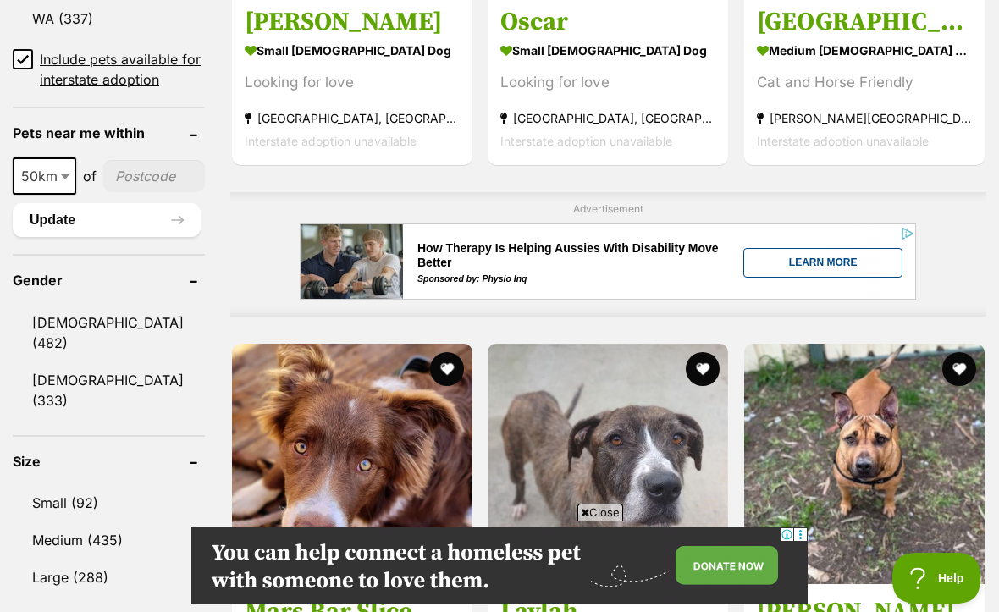
scroll to position [1275, 0]
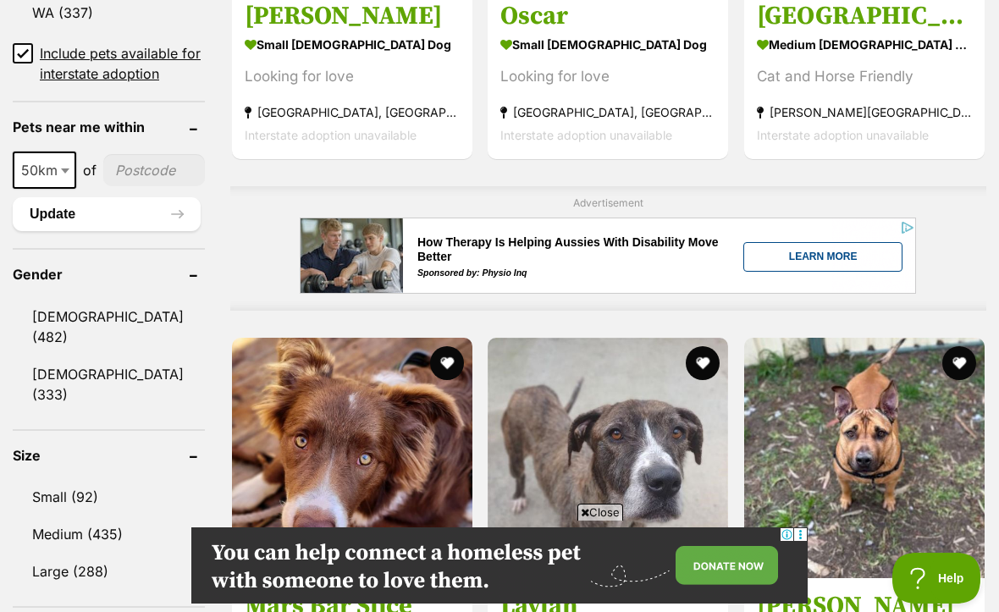
click at [113, 357] on link "Female (333)" at bounding box center [109, 385] width 192 height 56
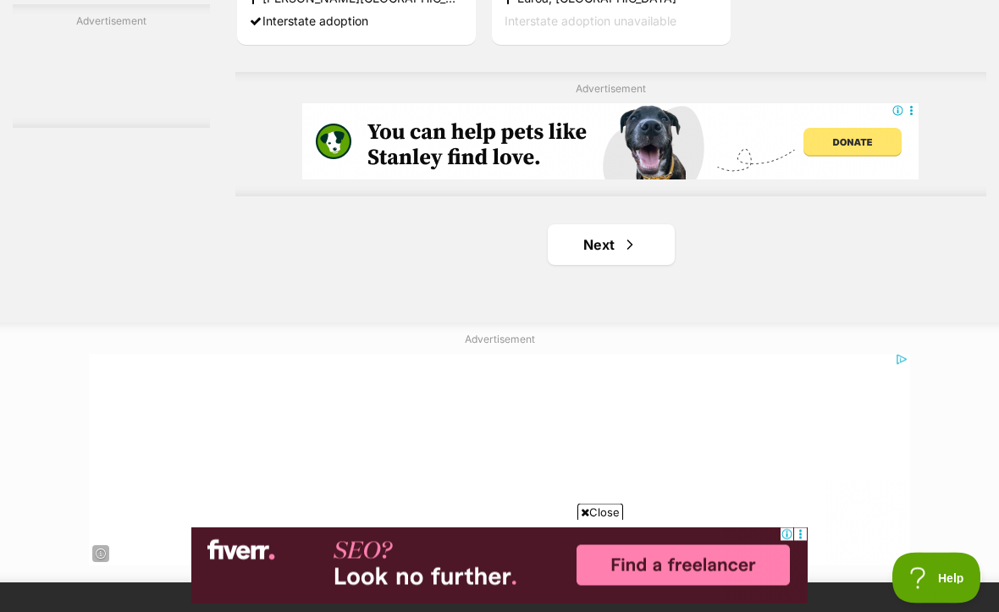
scroll to position [3833, 0]
click at [589, 265] on link "Next" at bounding box center [611, 244] width 127 height 41
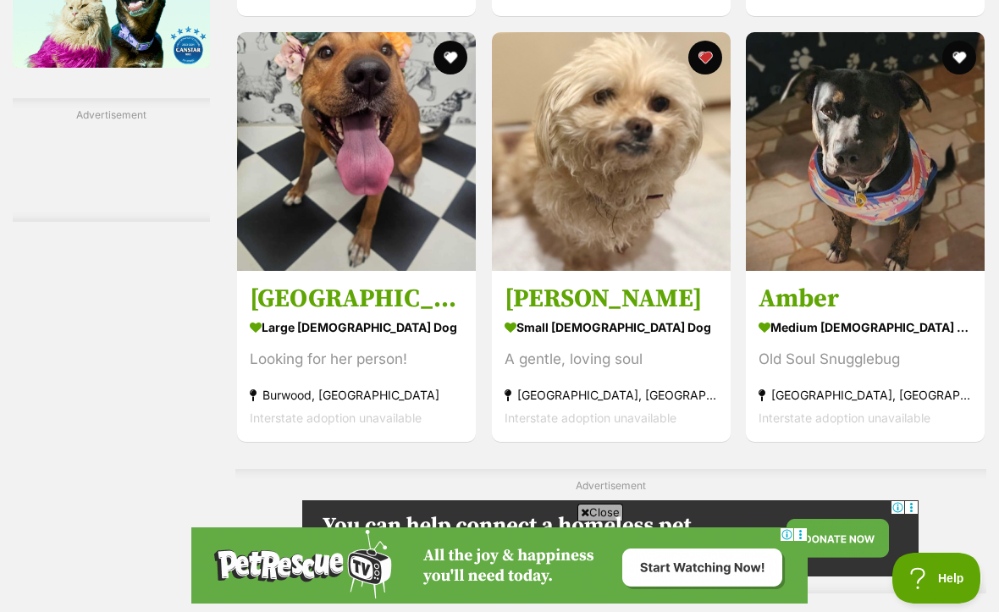
scroll to position [3046, 0]
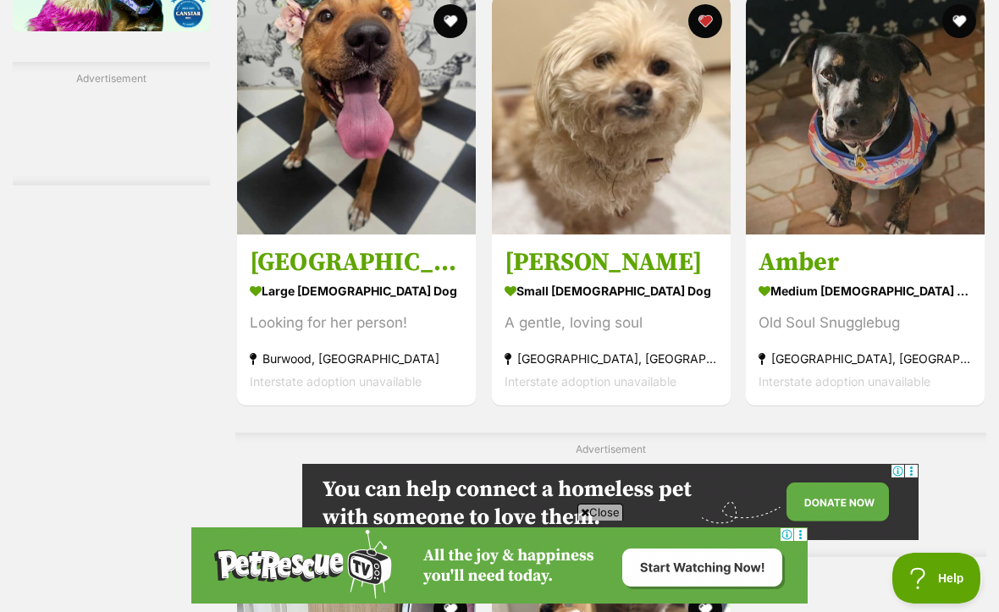
click at [608, 235] on img at bounding box center [611, 115] width 239 height 239
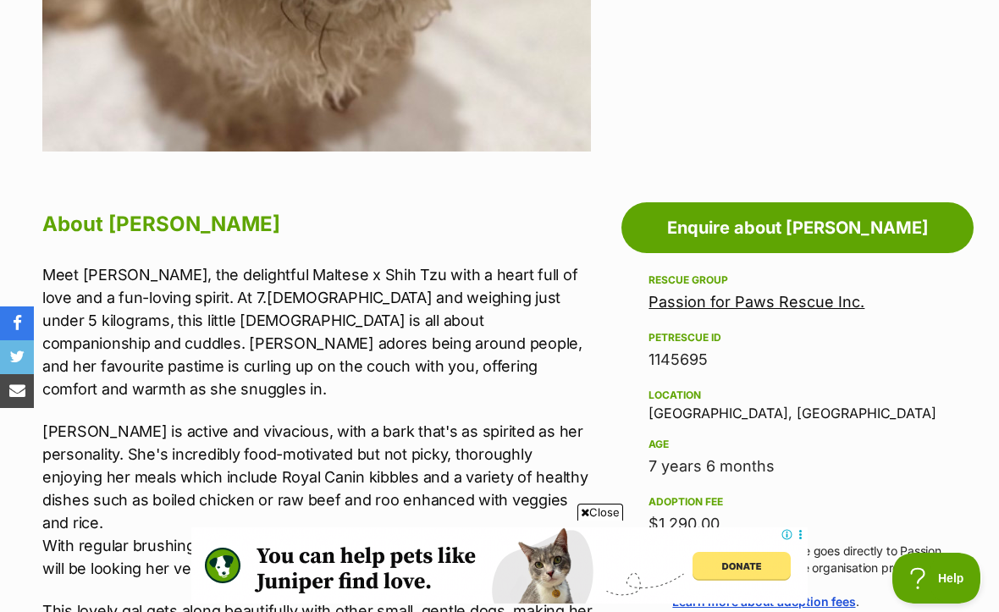
click at [788, 300] on link "Passion for Paws Rescue Inc." at bounding box center [757, 302] width 216 height 18
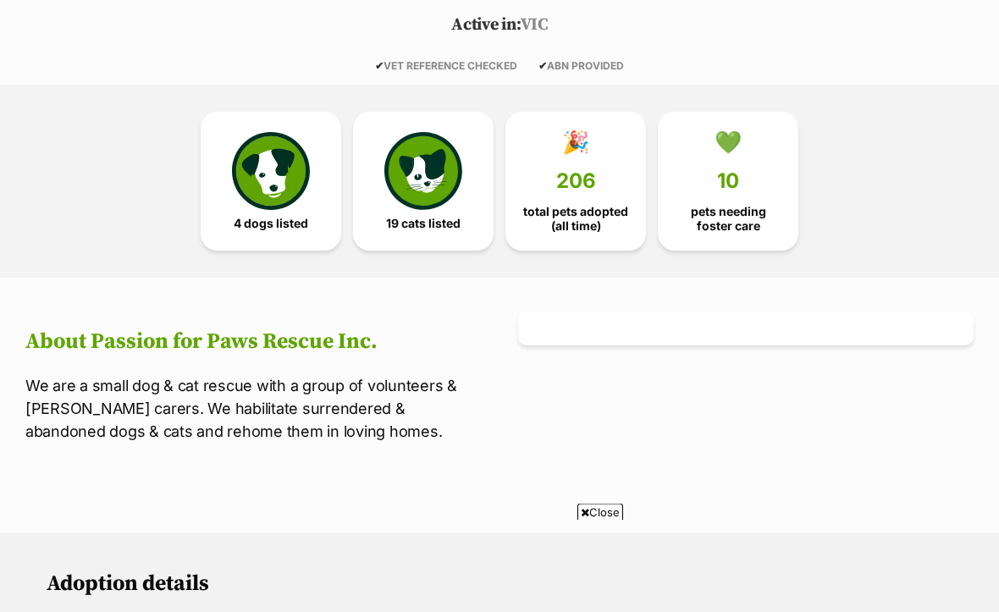
scroll to position [360, 0]
click at [274, 196] on img at bounding box center [271, 171] width 78 height 78
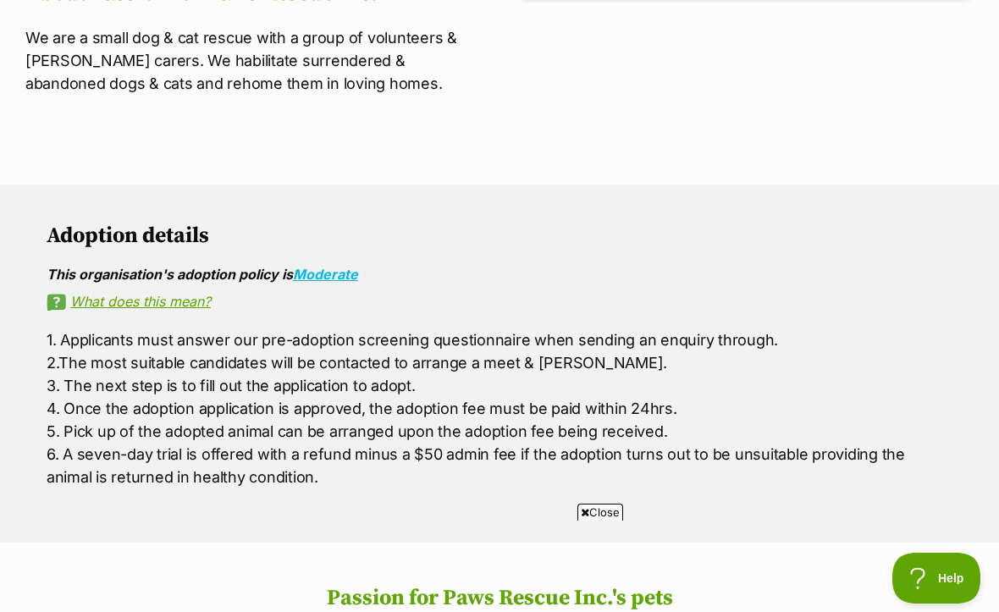
scroll to position [666, 0]
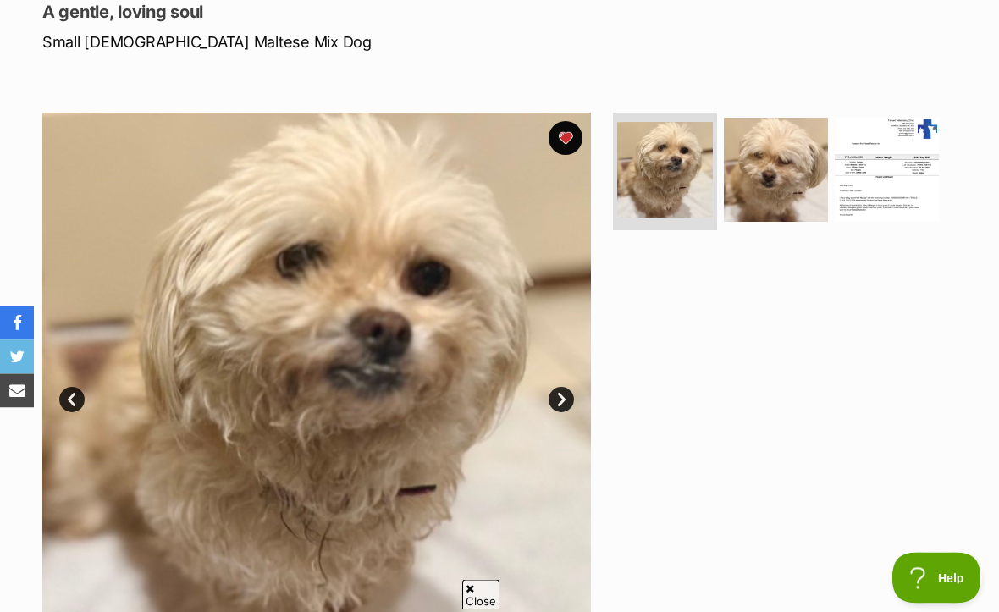
scroll to position [194, 0]
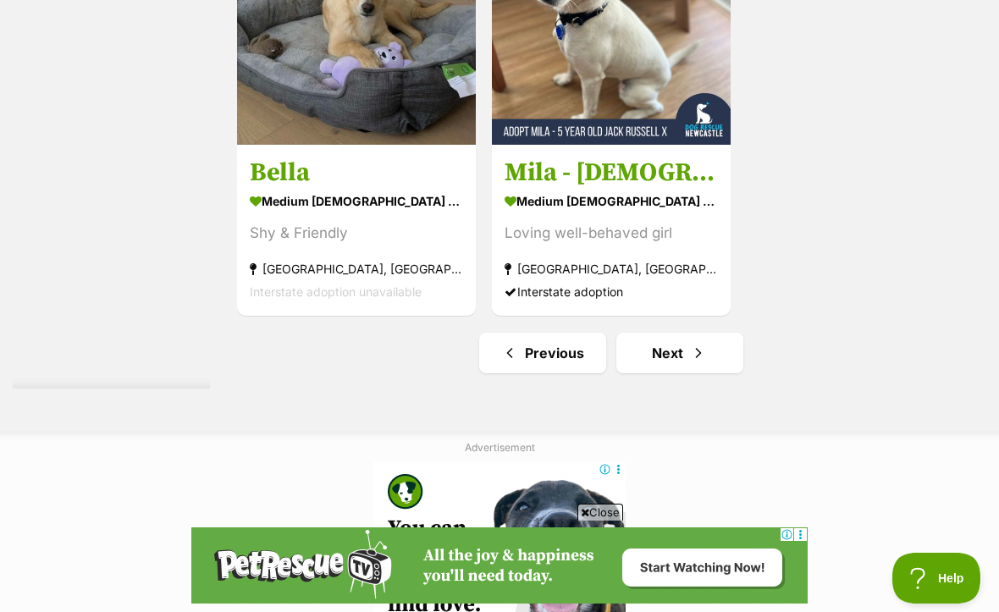
scroll to position [3758, 0]
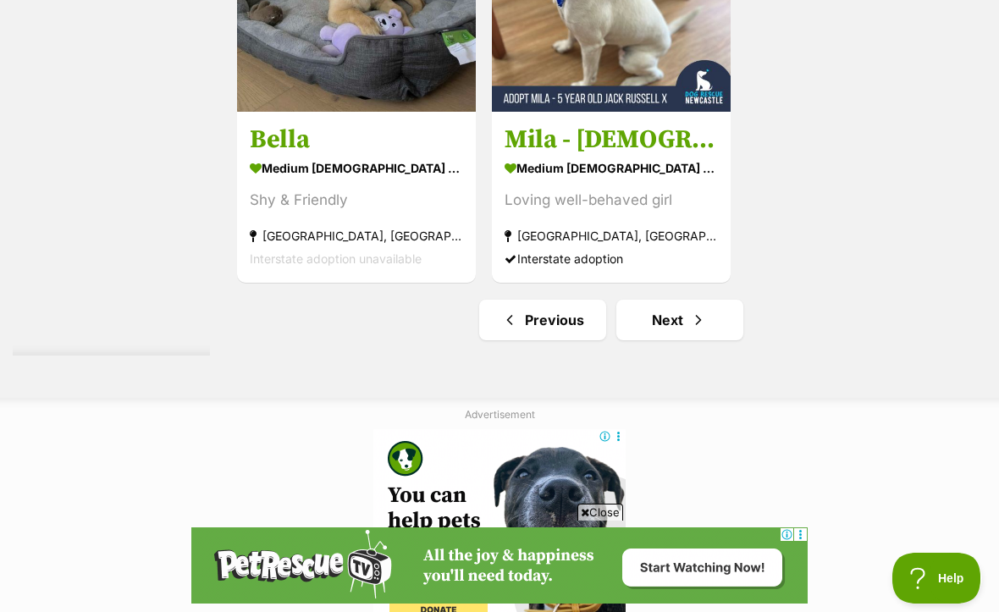
click at [506, 340] on link "Previous" at bounding box center [542, 320] width 127 height 41
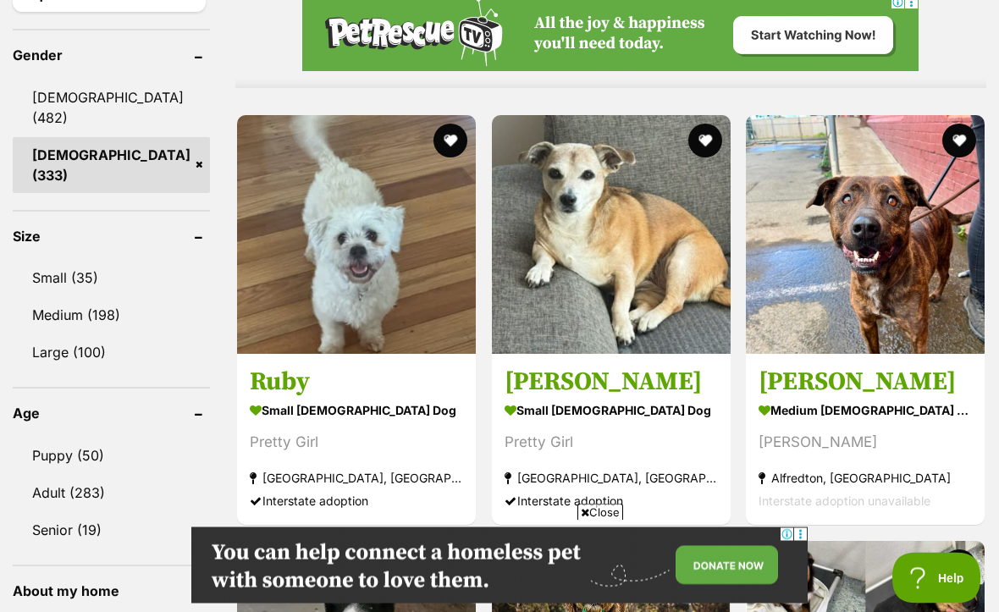
scroll to position [1502, 0]
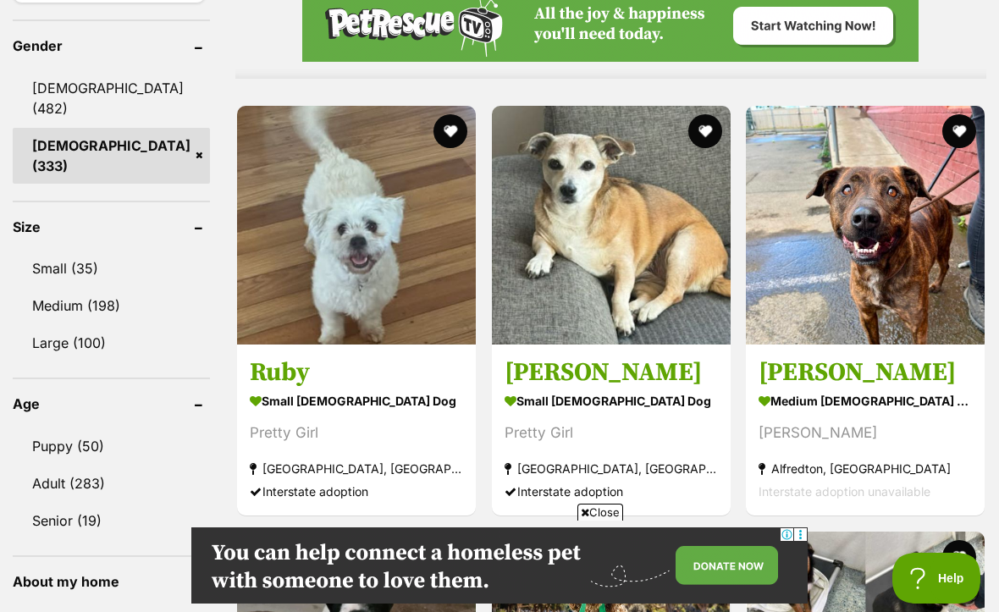
click at [335, 282] on img at bounding box center [356, 225] width 239 height 239
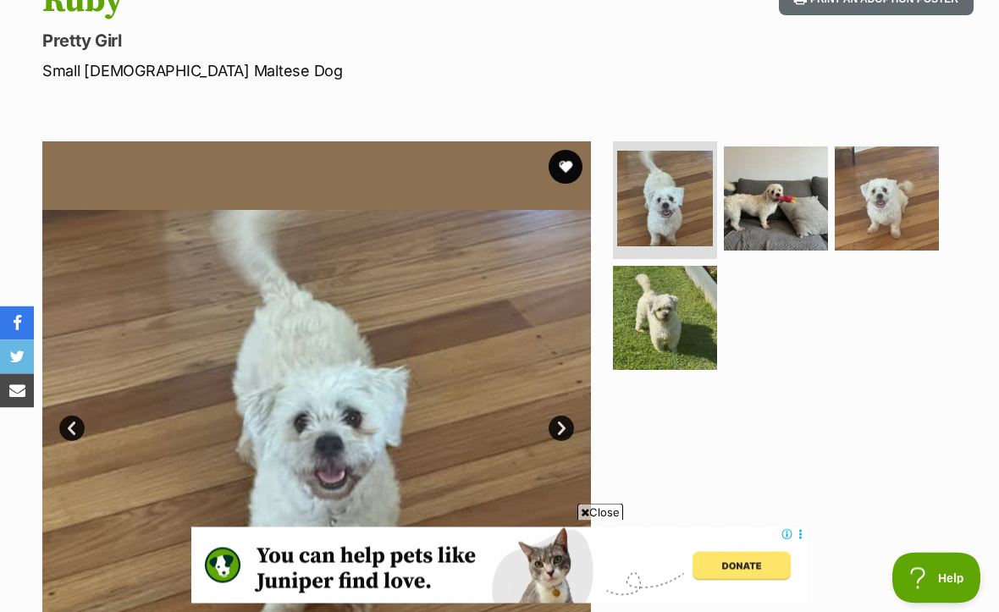
scroll to position [211, 0]
click at [678, 196] on img at bounding box center [665, 199] width 96 height 96
click at [763, 194] on img at bounding box center [776, 199] width 104 height 104
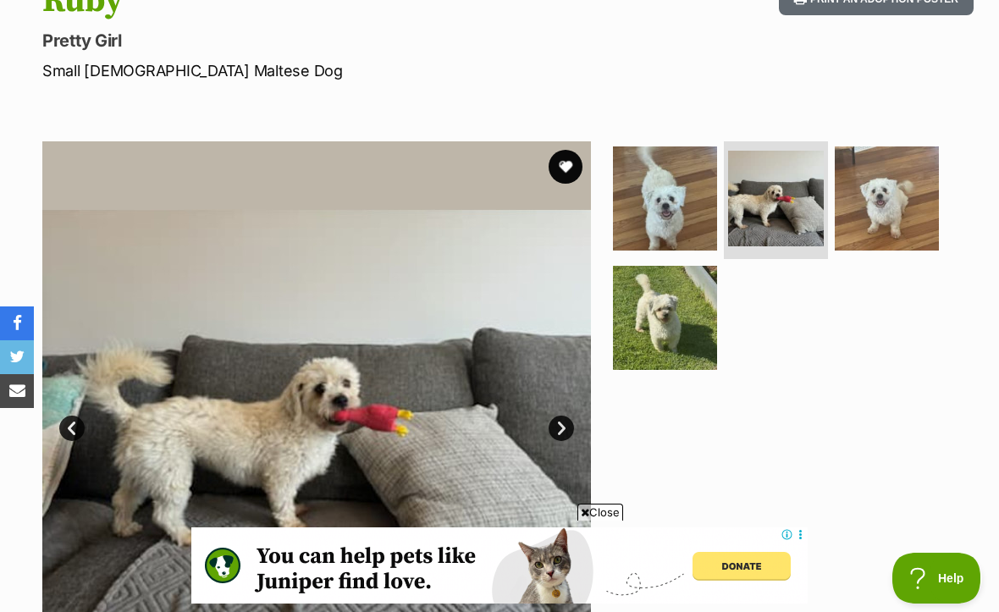
click at [893, 199] on img at bounding box center [887, 199] width 104 height 104
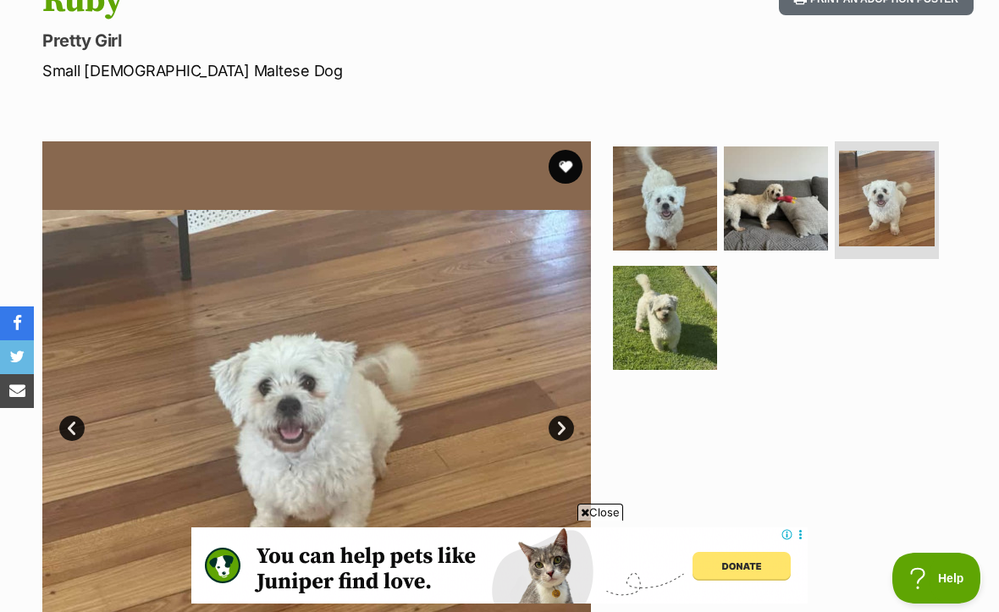
click at [663, 325] on img at bounding box center [665, 318] width 104 height 104
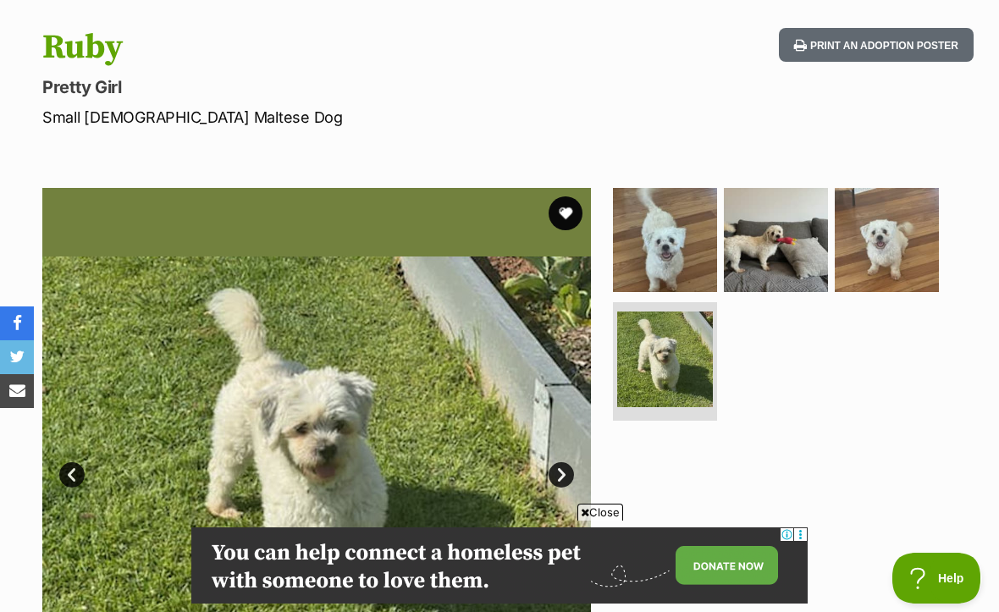
scroll to position [0, 0]
click at [668, 224] on img at bounding box center [665, 240] width 104 height 104
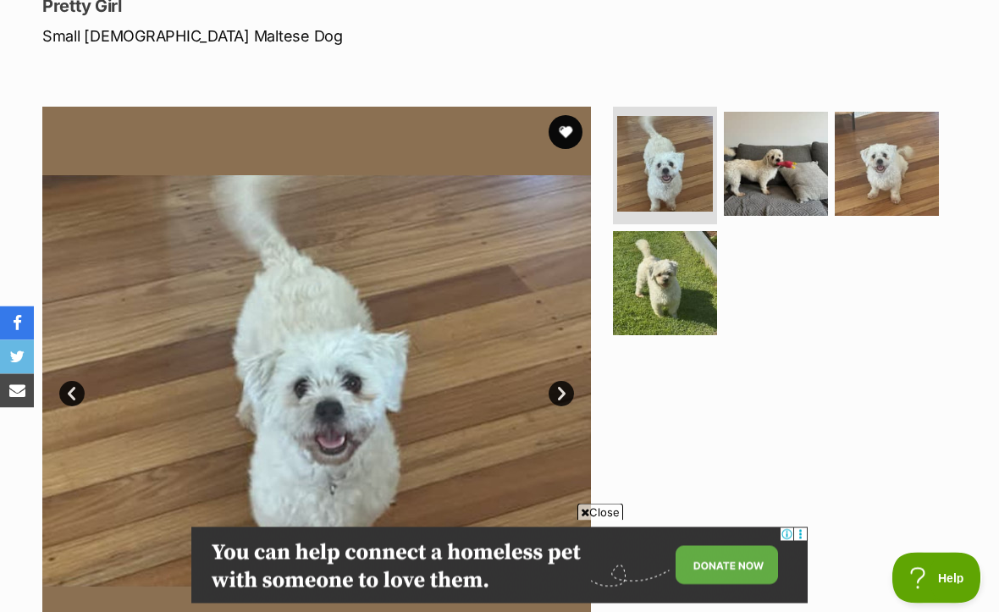
scroll to position [246, 0]
click at [783, 151] on img at bounding box center [776, 164] width 104 height 104
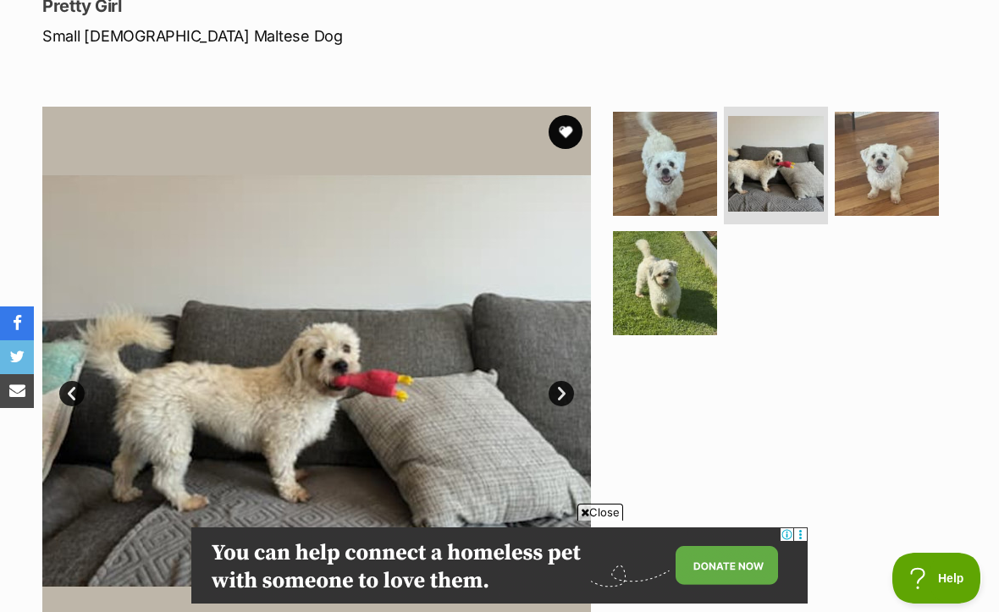
click at [889, 170] on img at bounding box center [887, 164] width 104 height 104
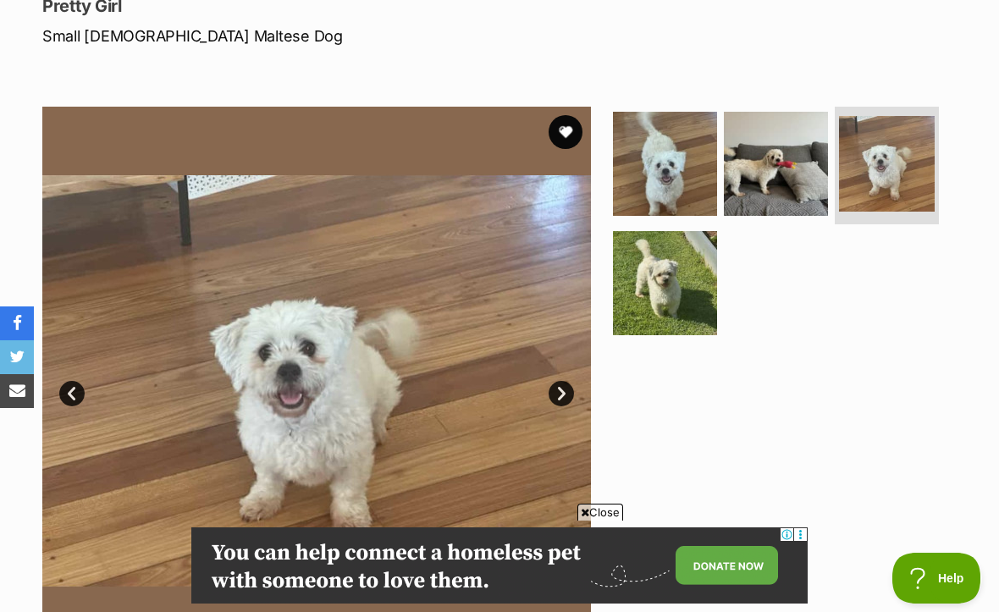
click at [675, 289] on img at bounding box center [665, 283] width 104 height 104
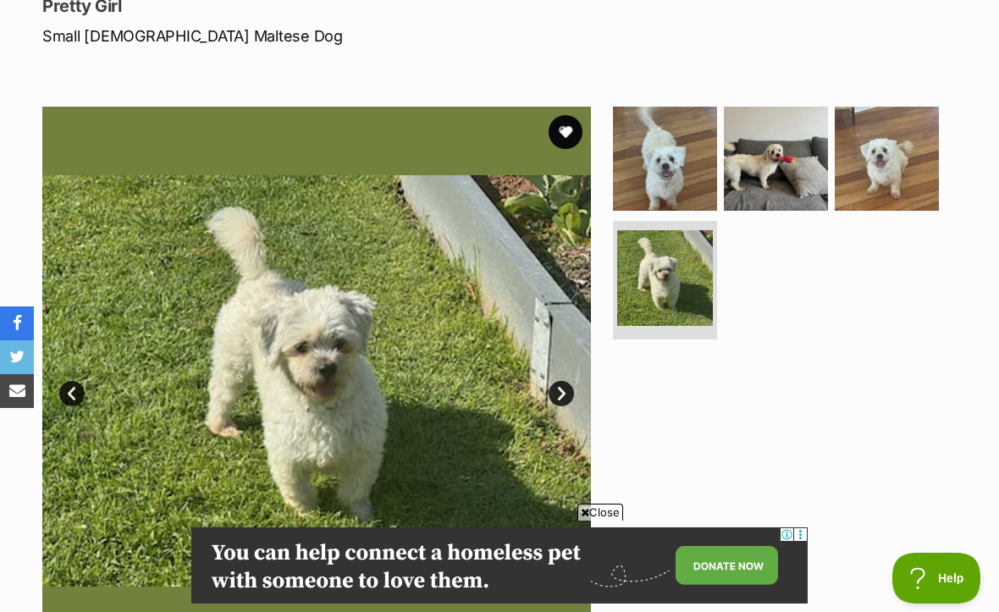
click at [885, 167] on img at bounding box center [887, 159] width 104 height 104
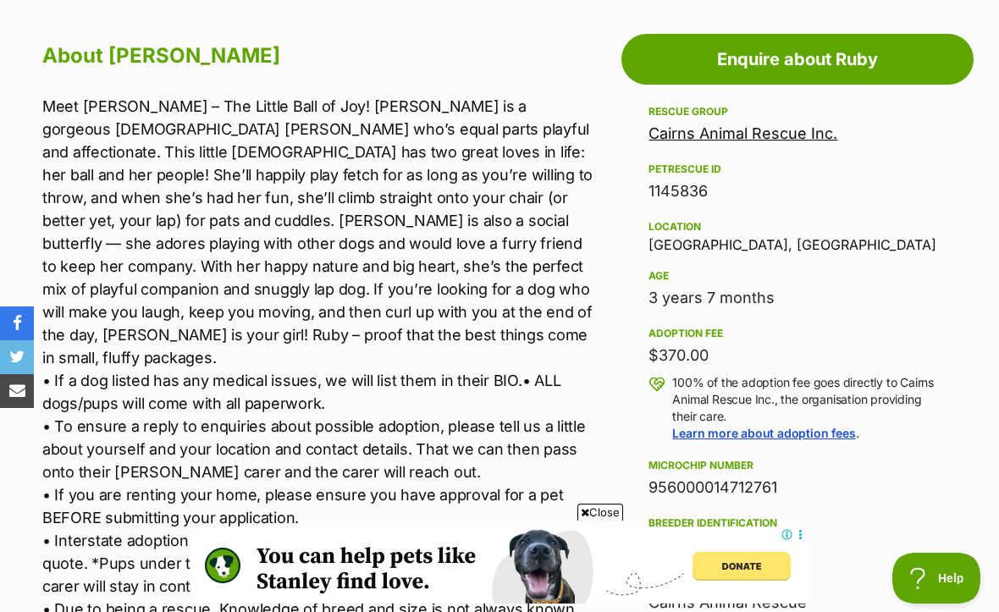
scroll to position [917, 0]
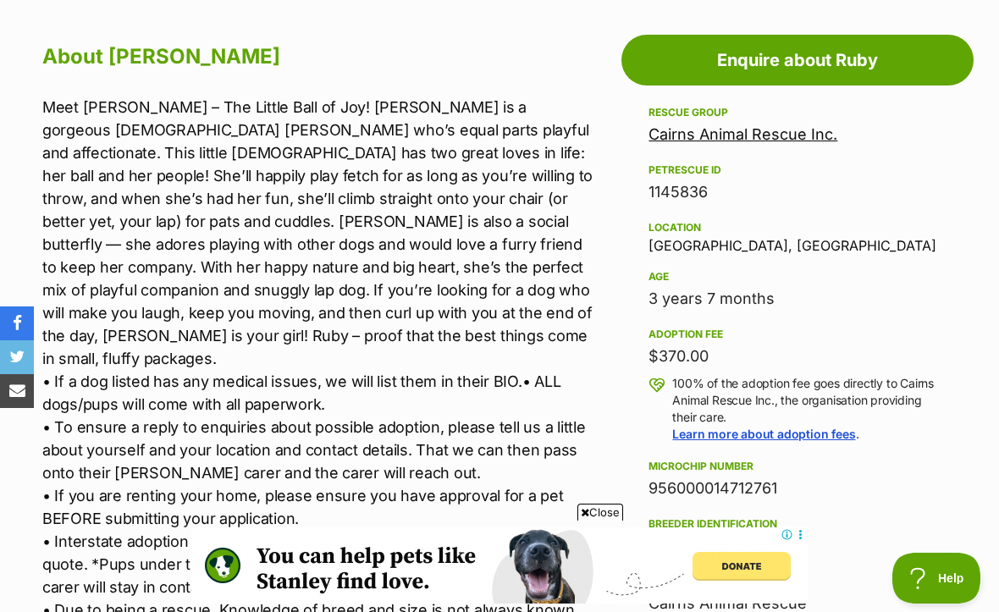
click at [781, 131] on link "Cairns Animal Rescue Inc." at bounding box center [743, 134] width 189 height 18
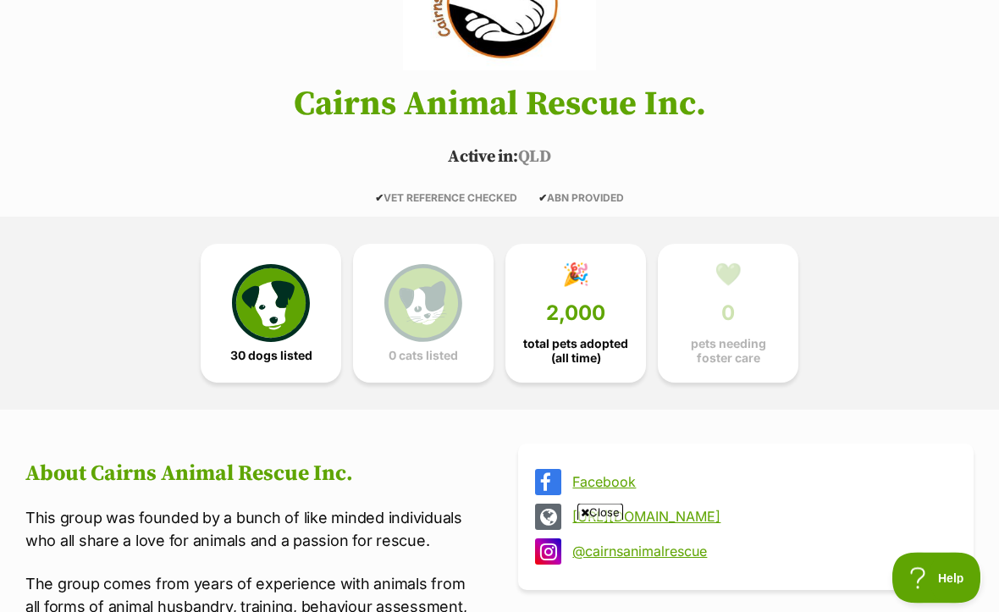
scroll to position [230, 0]
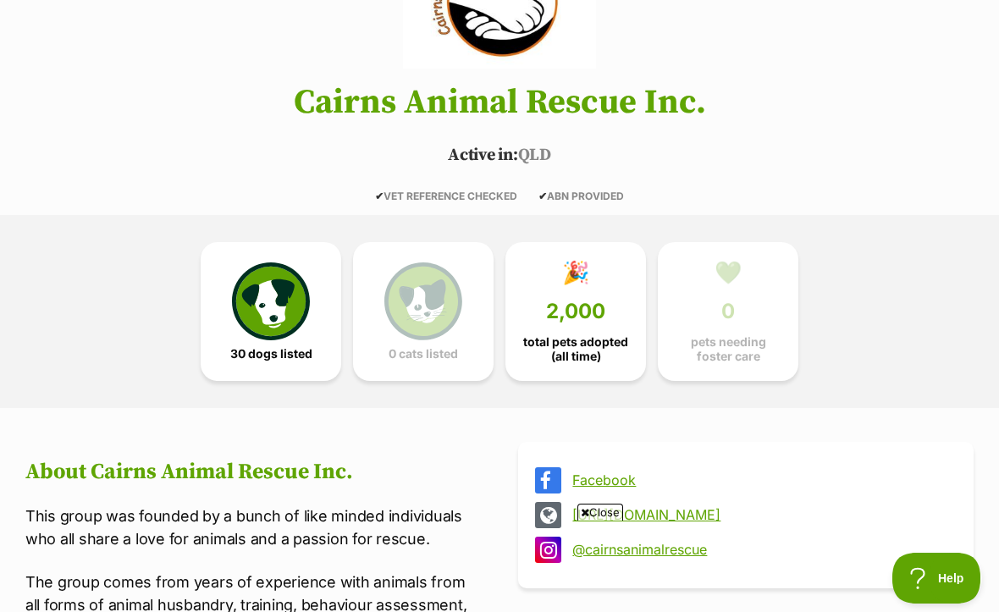
click at [274, 308] on img at bounding box center [271, 302] width 78 height 78
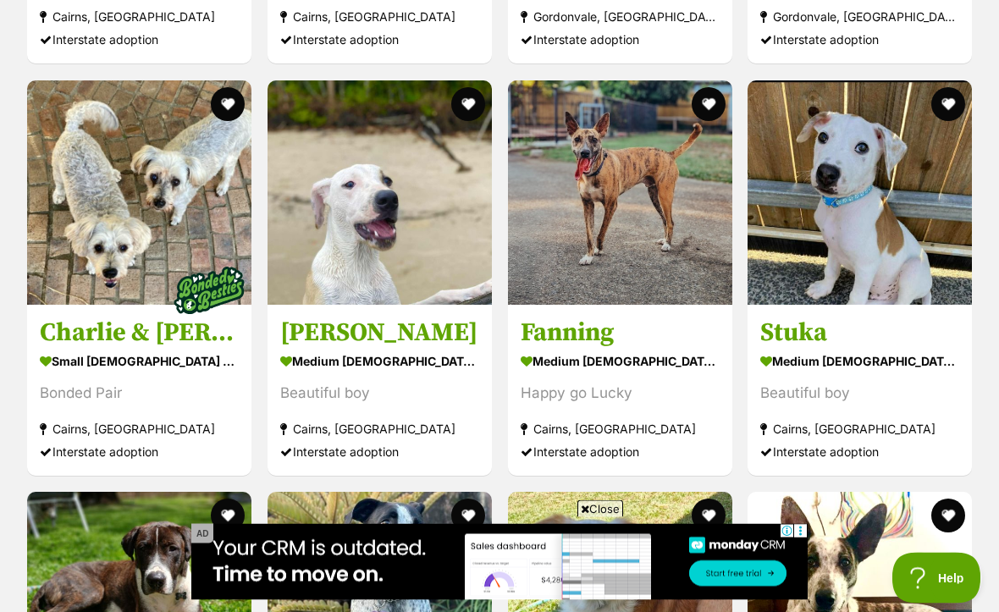
scroll to position [3075, 0]
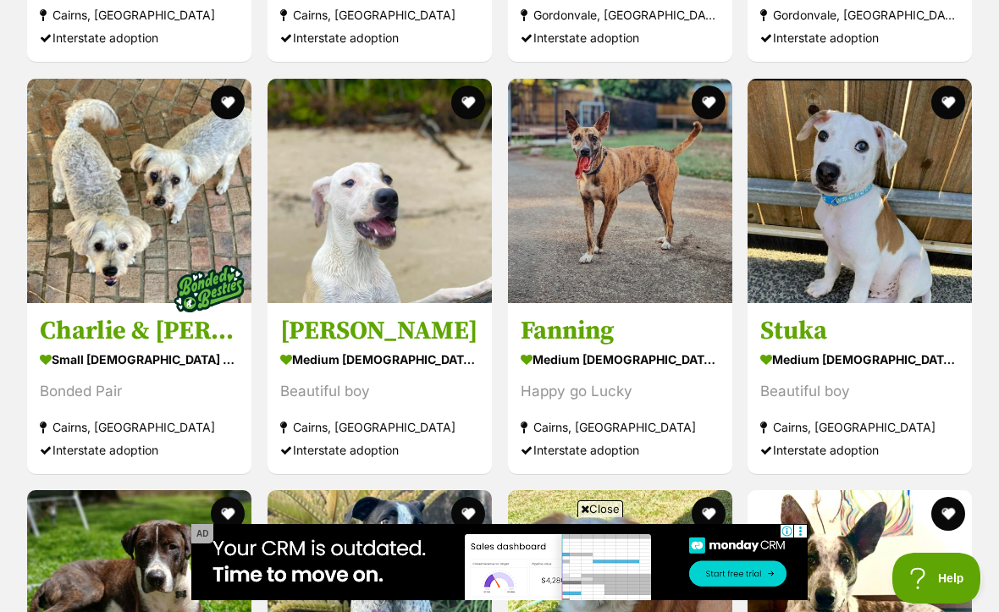
click at [121, 252] on img at bounding box center [139, 191] width 224 height 224
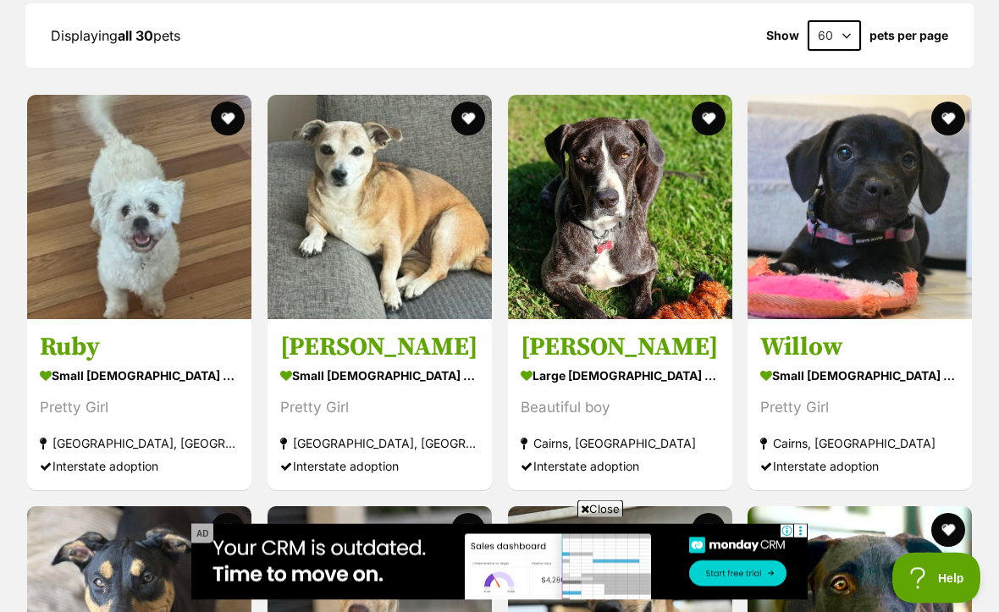
scroll to position [1828, 0]
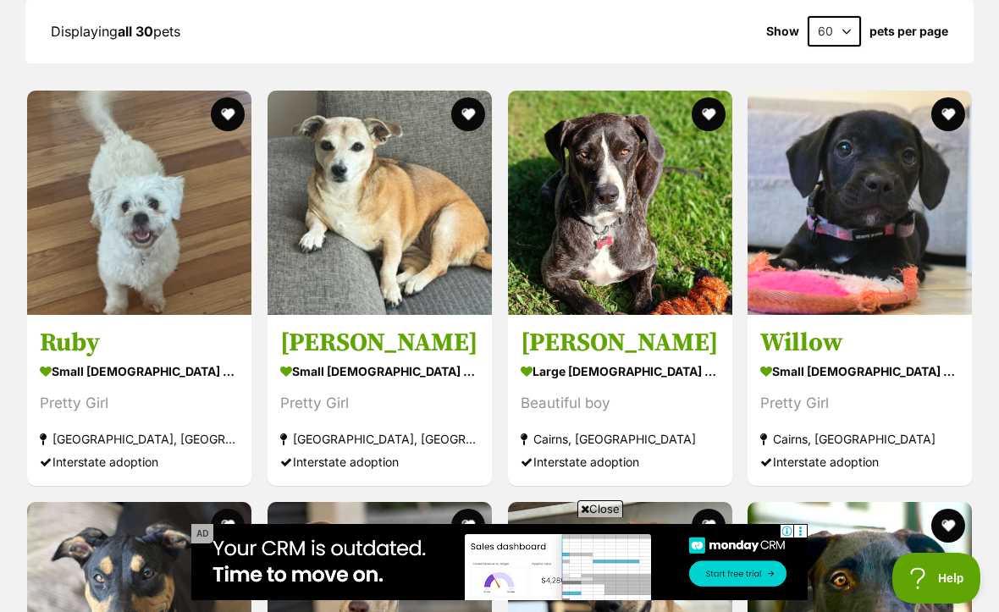
click at [838, 192] on img at bounding box center [860, 203] width 224 height 224
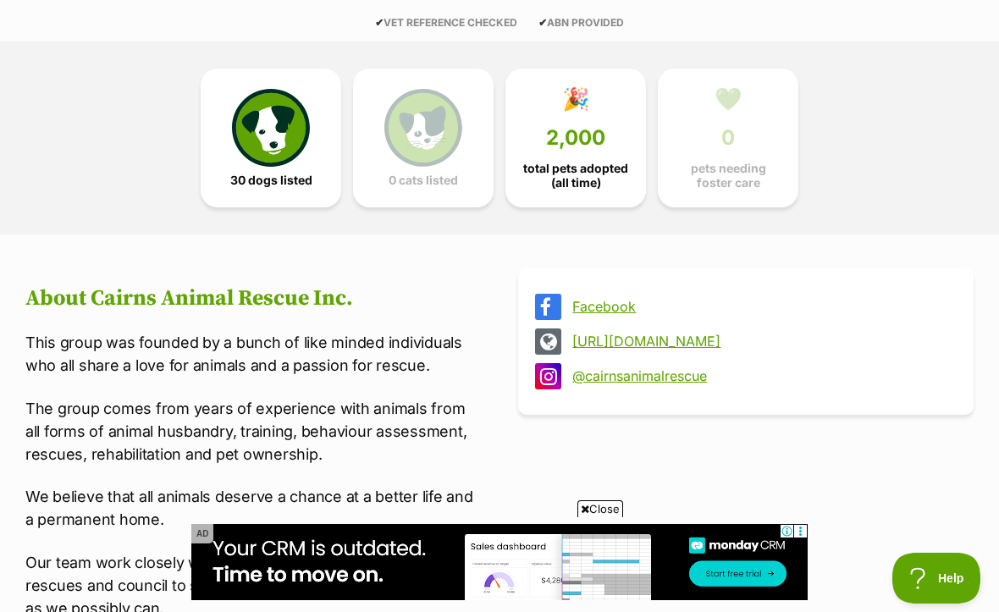
click at [285, 159] on img at bounding box center [271, 128] width 78 height 78
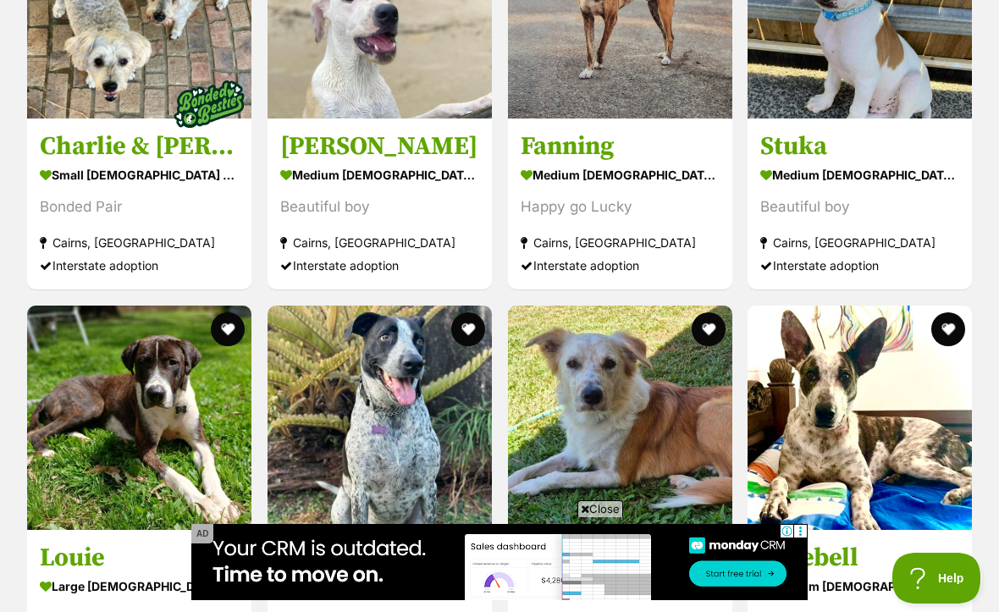
scroll to position [3262, 0]
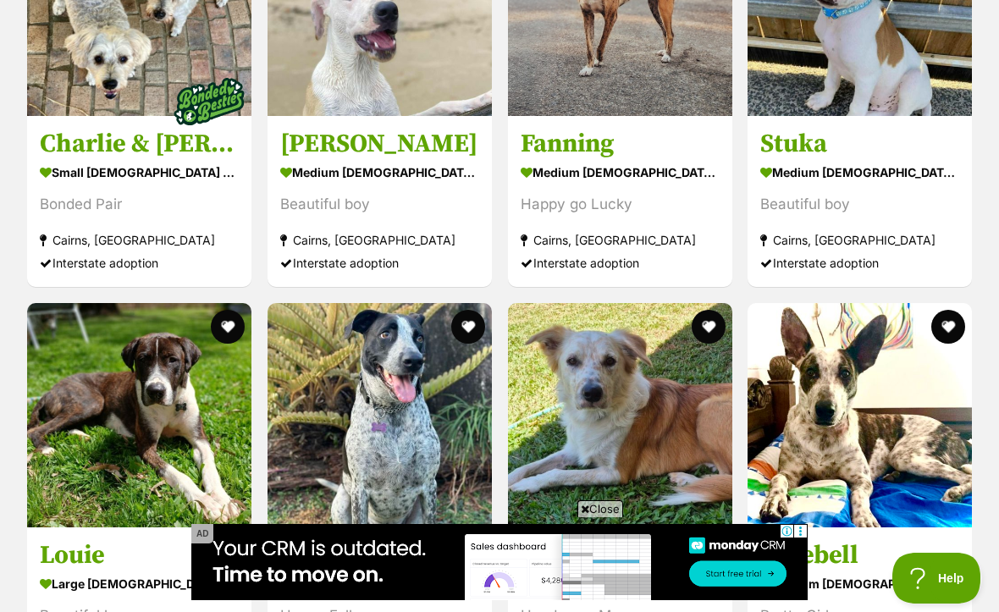
click at [860, 97] on img at bounding box center [860, 4] width 224 height 224
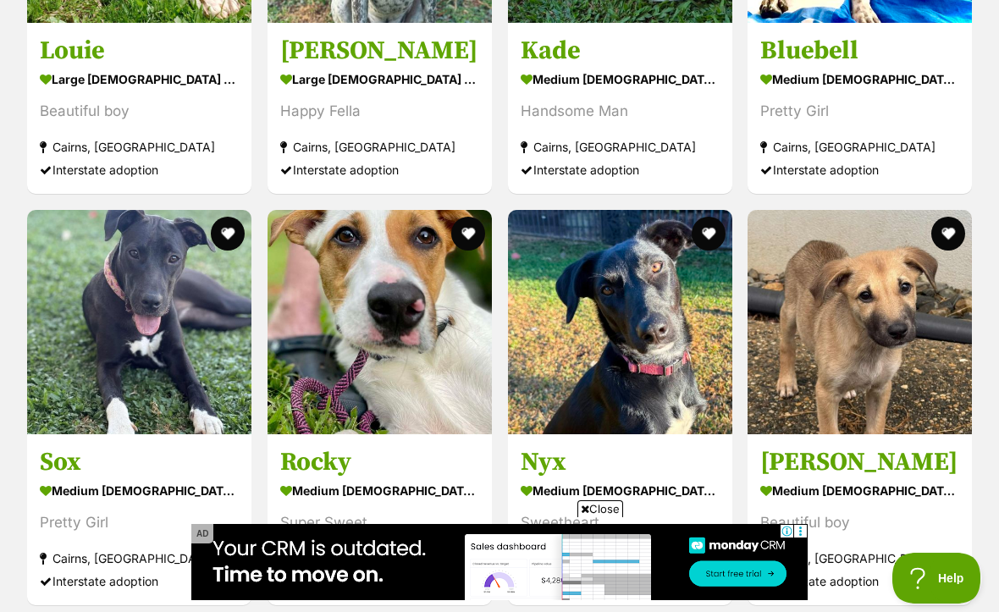
scroll to position [3789, 0]
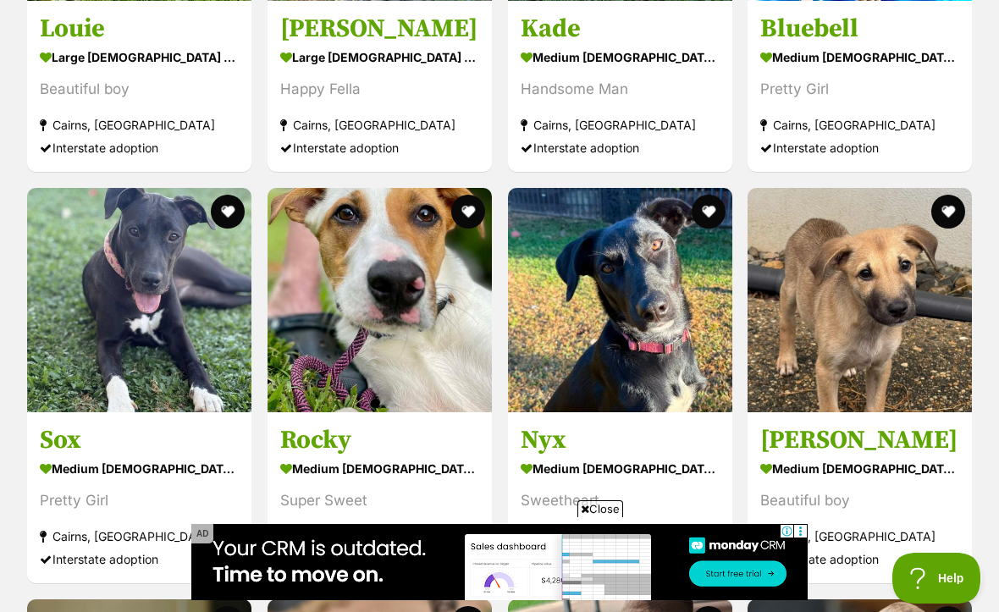
click at [862, 290] on img at bounding box center [860, 300] width 224 height 224
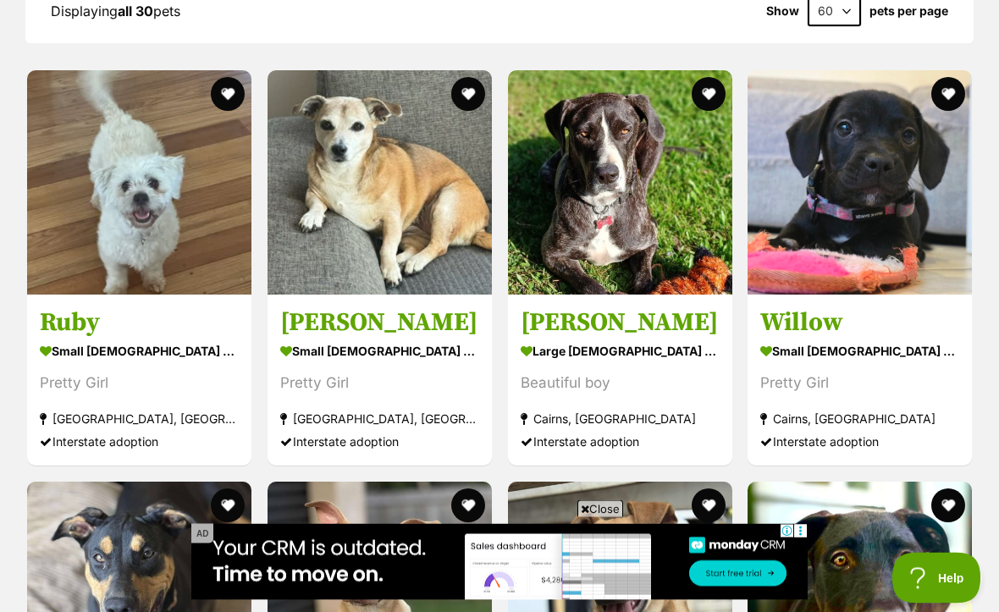
scroll to position [1848, 0]
click at [168, 182] on img at bounding box center [139, 182] width 224 height 224
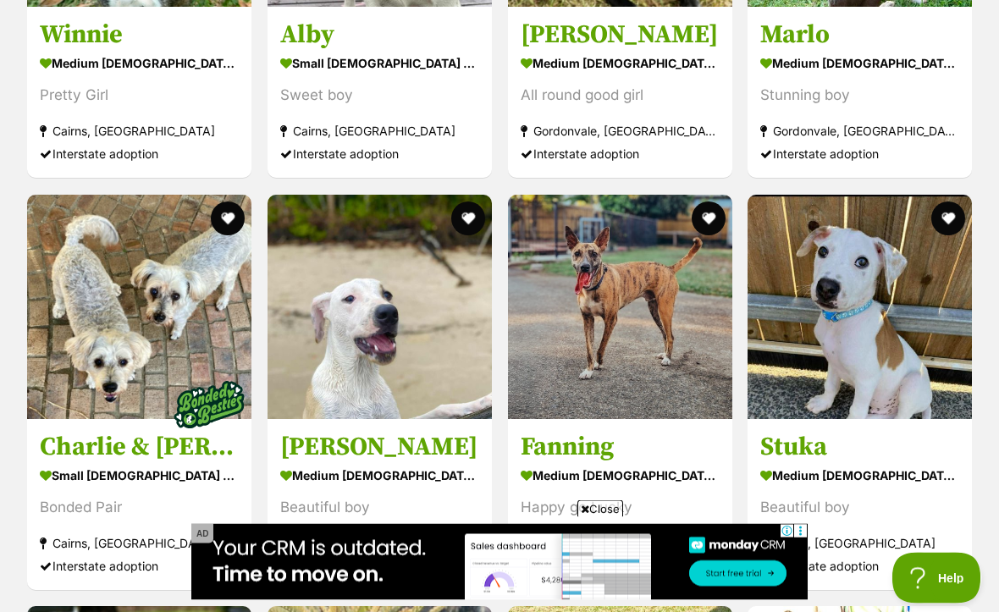
scroll to position [2962, 0]
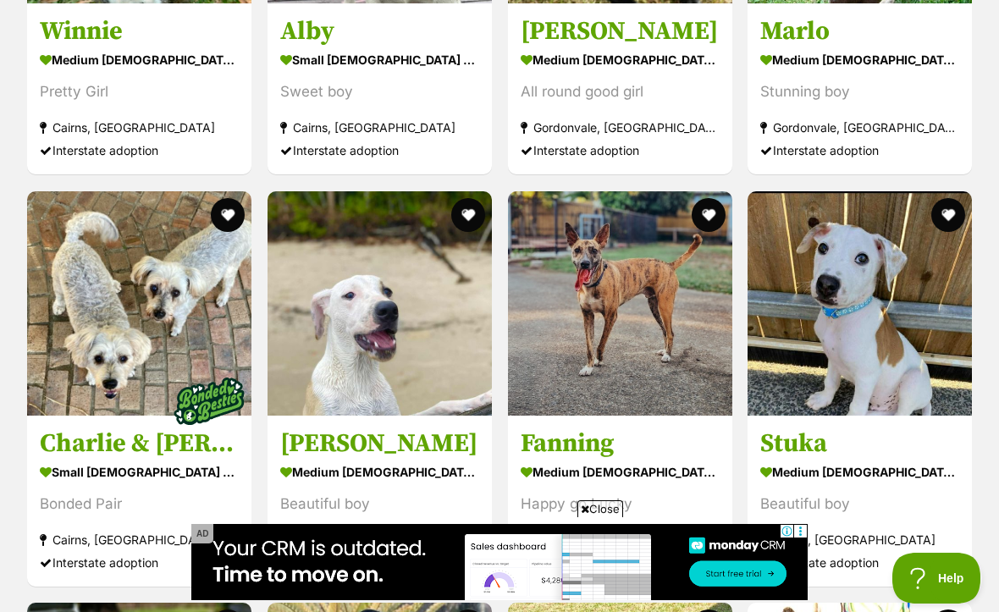
click at [166, 293] on img at bounding box center [139, 303] width 224 height 224
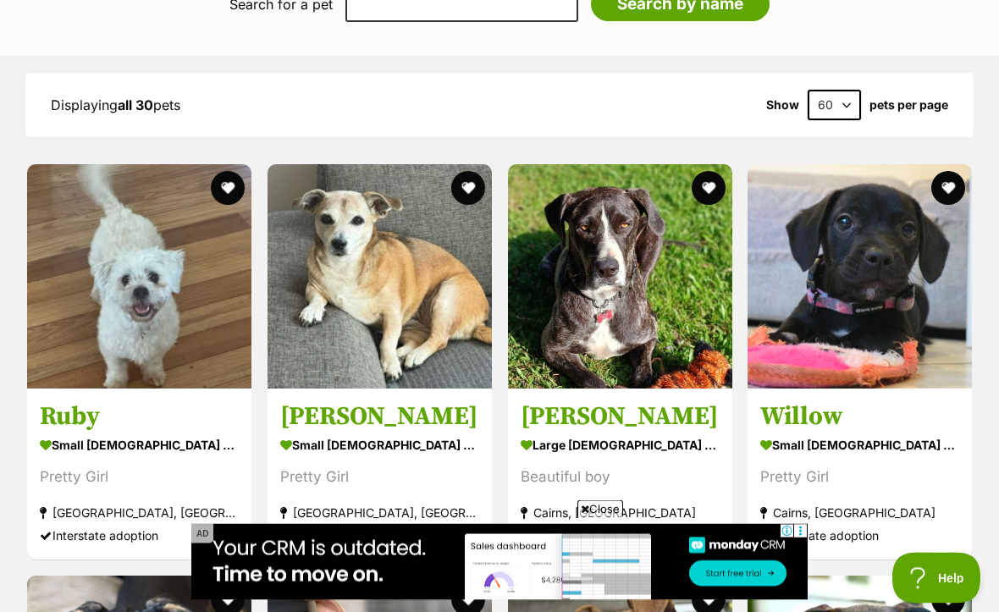
scroll to position [1706, 0]
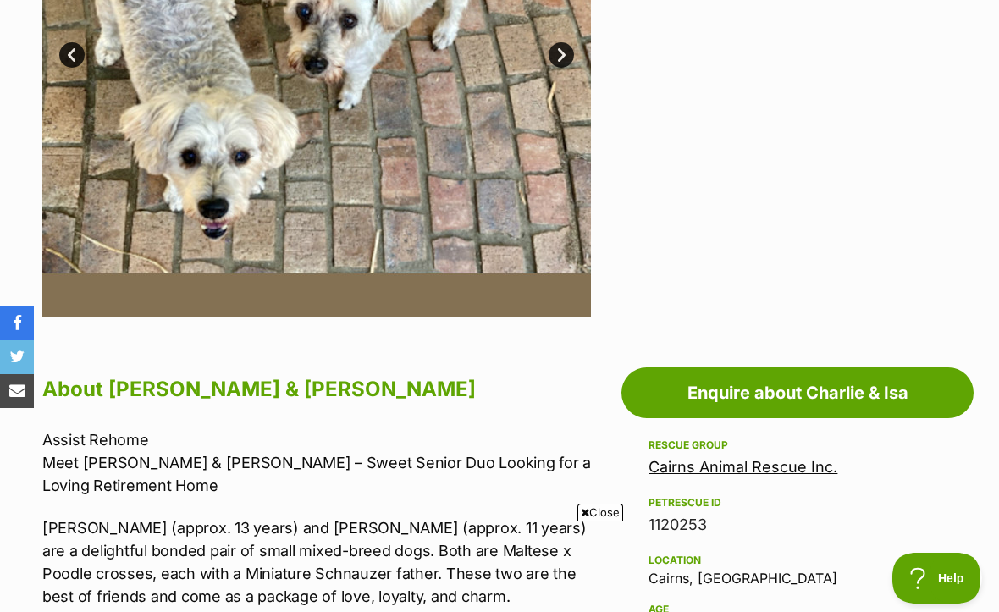
scroll to position [579, 0]
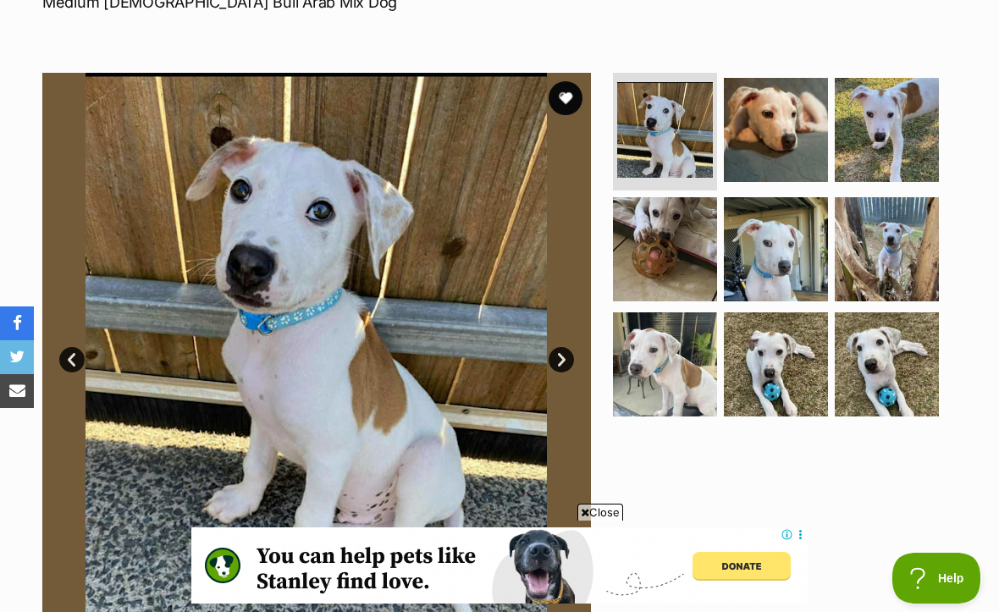
scroll to position [279, 0]
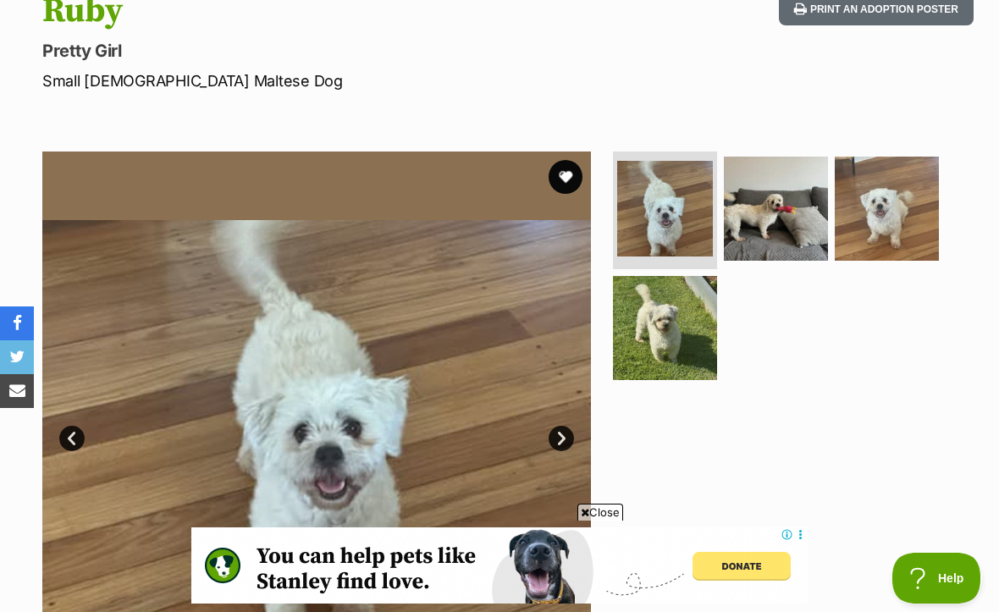
click at [681, 201] on img at bounding box center [665, 209] width 96 height 96
click at [781, 195] on img at bounding box center [776, 209] width 104 height 104
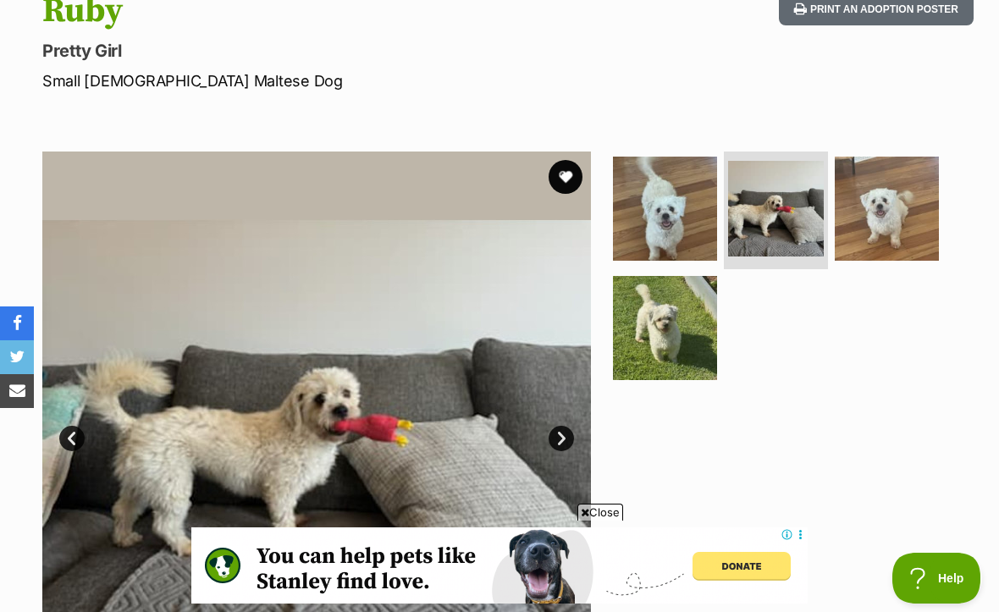
click at [893, 202] on img at bounding box center [887, 209] width 104 height 104
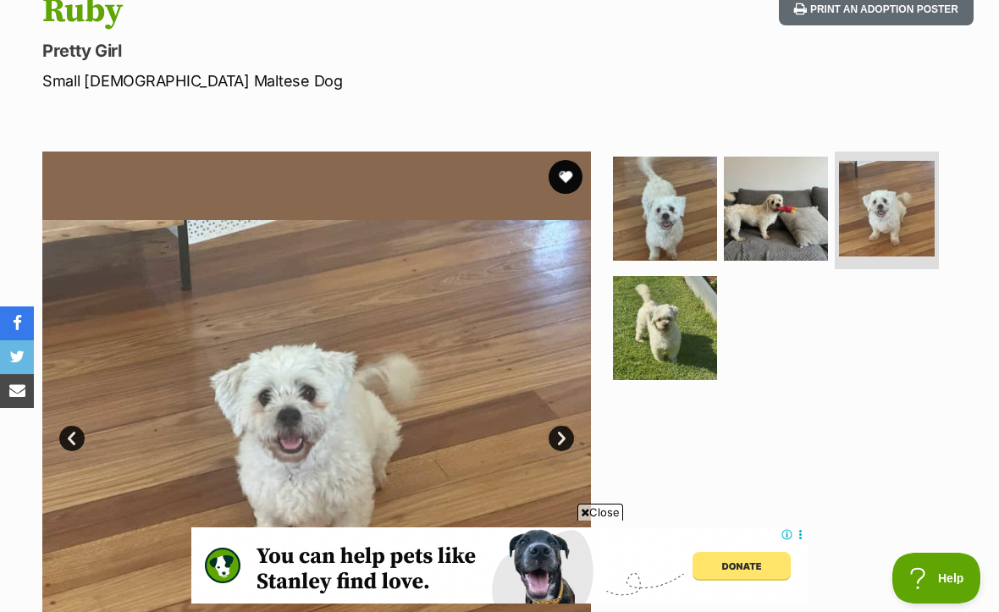
click at [891, 196] on img at bounding box center [887, 209] width 96 height 96
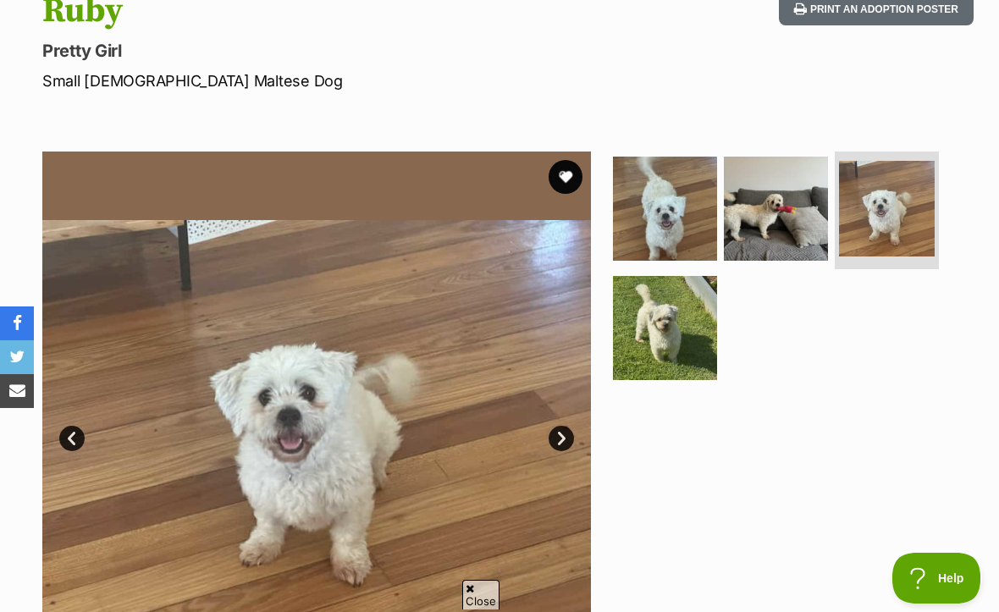
click at [681, 301] on img at bounding box center [665, 328] width 104 height 104
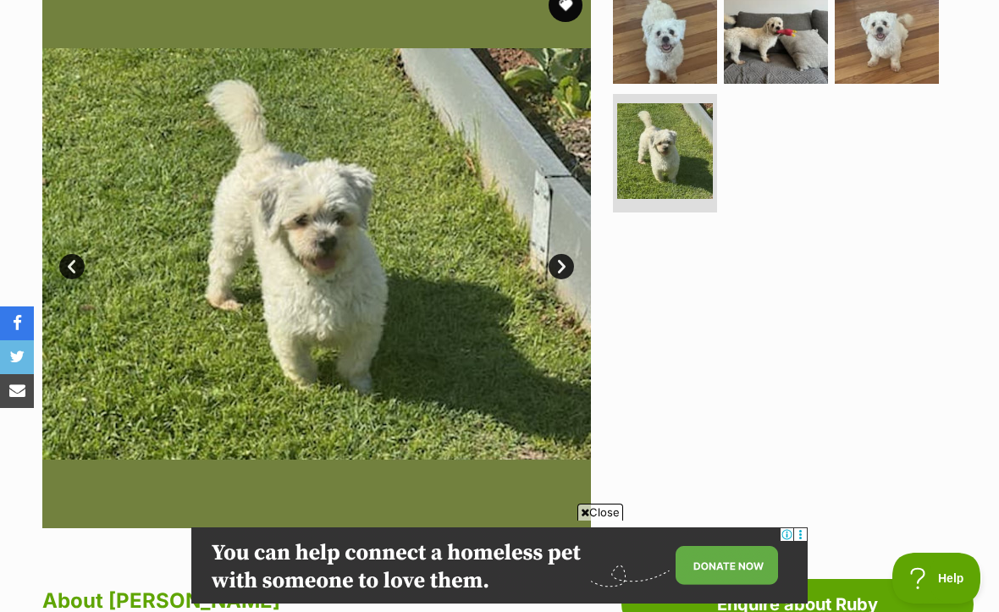
scroll to position [368, 0]
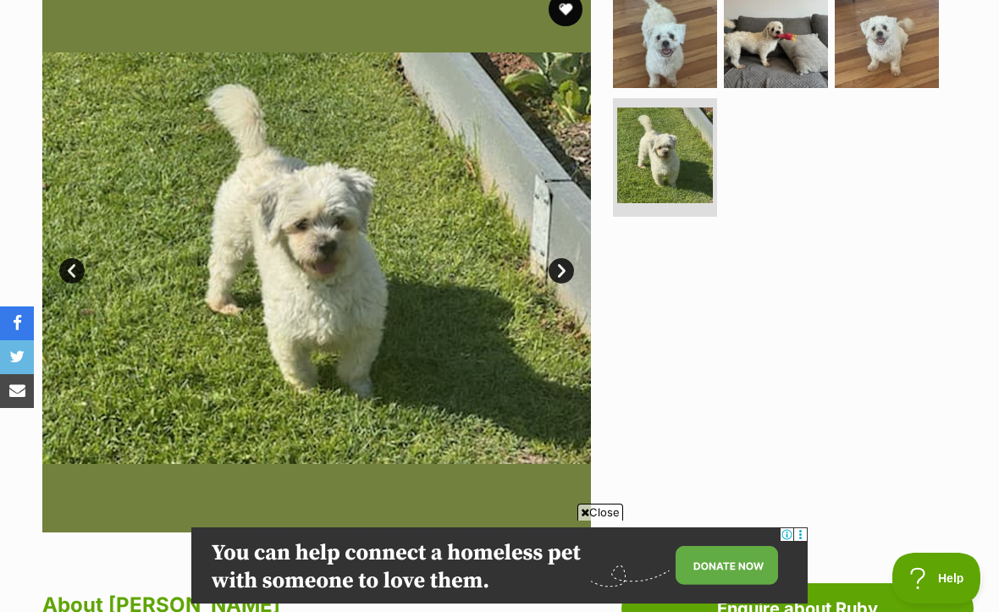
click at [566, 269] on link "Next" at bounding box center [561, 270] width 25 height 25
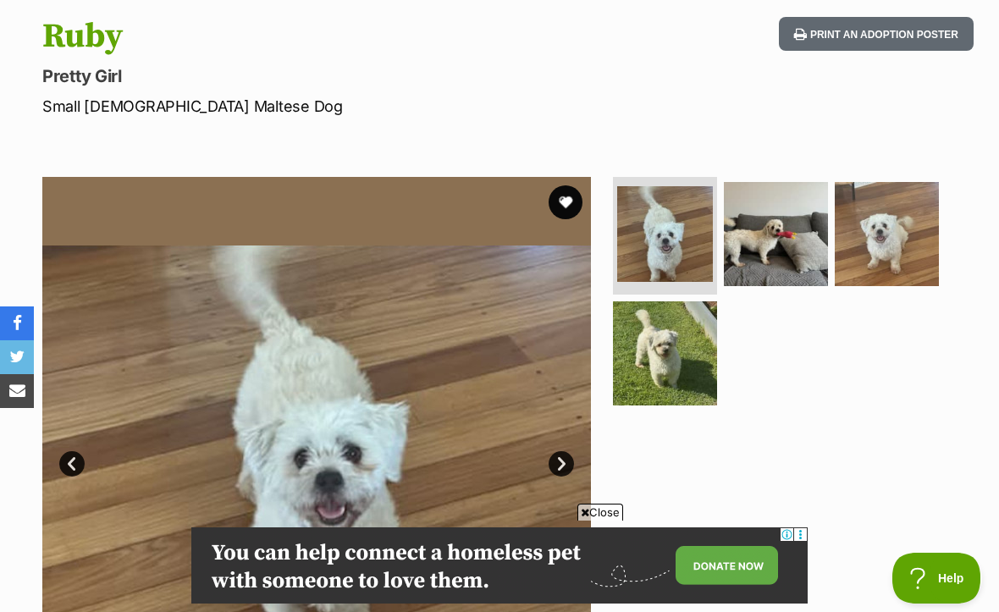
scroll to position [156, 0]
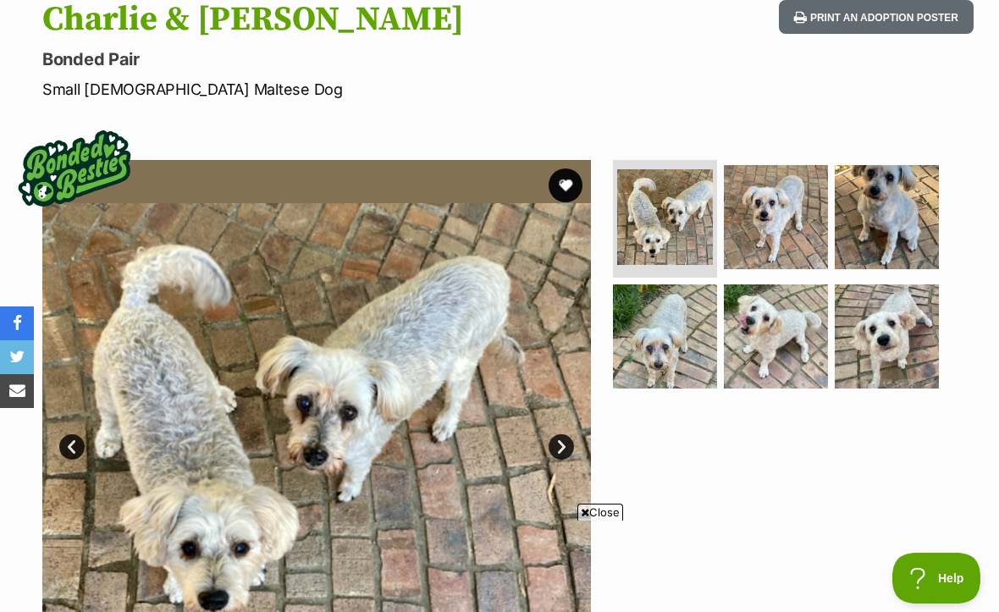
scroll to position [97, 0]
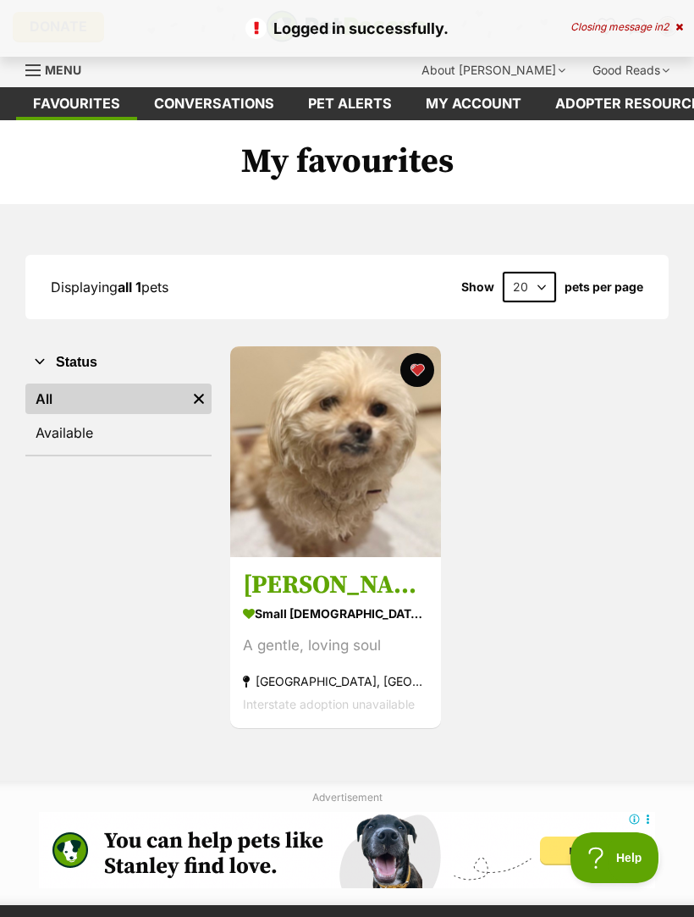
click at [322, 421] on img at bounding box center [335, 451] width 211 height 211
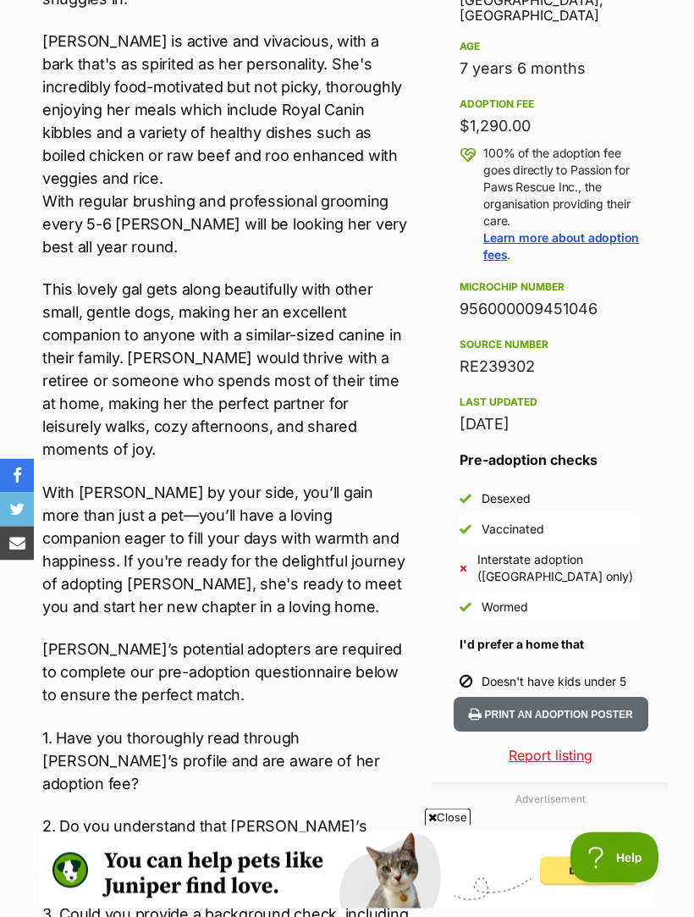
scroll to position [1048, 0]
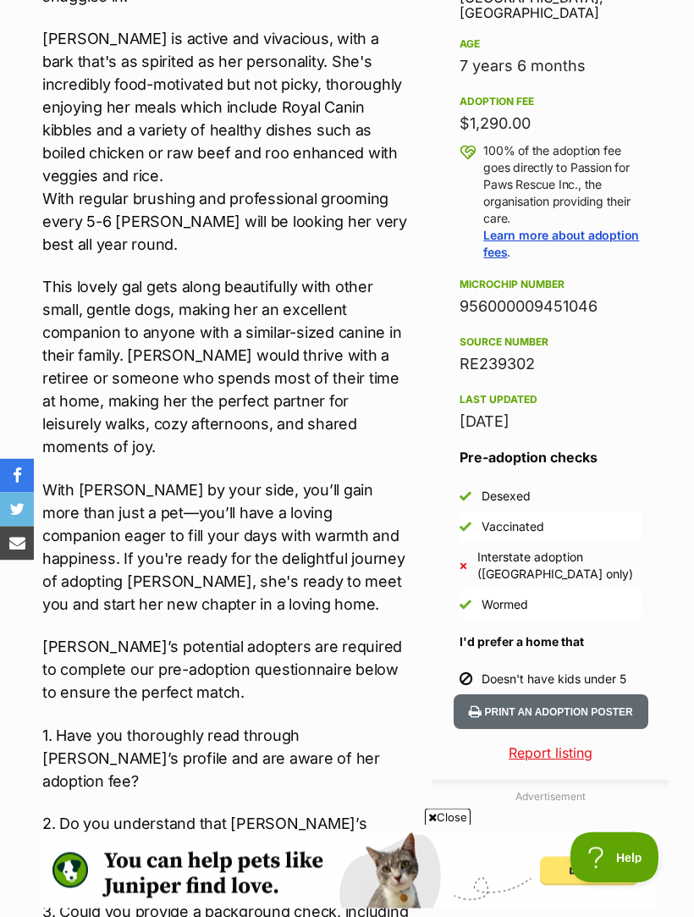
click at [344, 318] on p "This lovely gal gets along beautifully with other small, gentle dogs, making he…" at bounding box center [226, 367] width 369 height 183
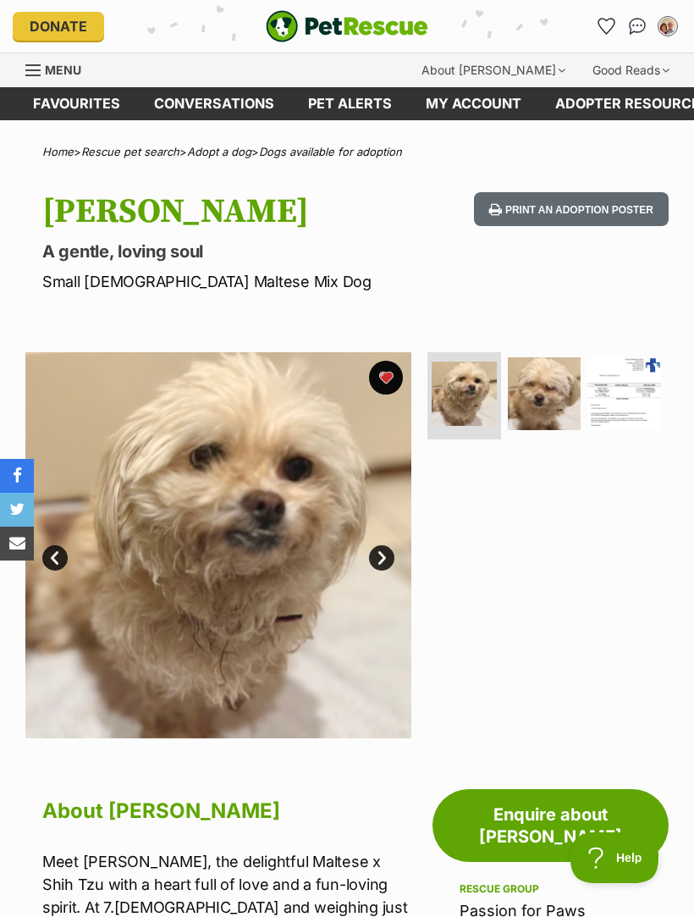
scroll to position [0, 0]
click at [474, 401] on img at bounding box center [464, 394] width 65 height 65
click at [546, 394] on img at bounding box center [545, 394] width 74 height 74
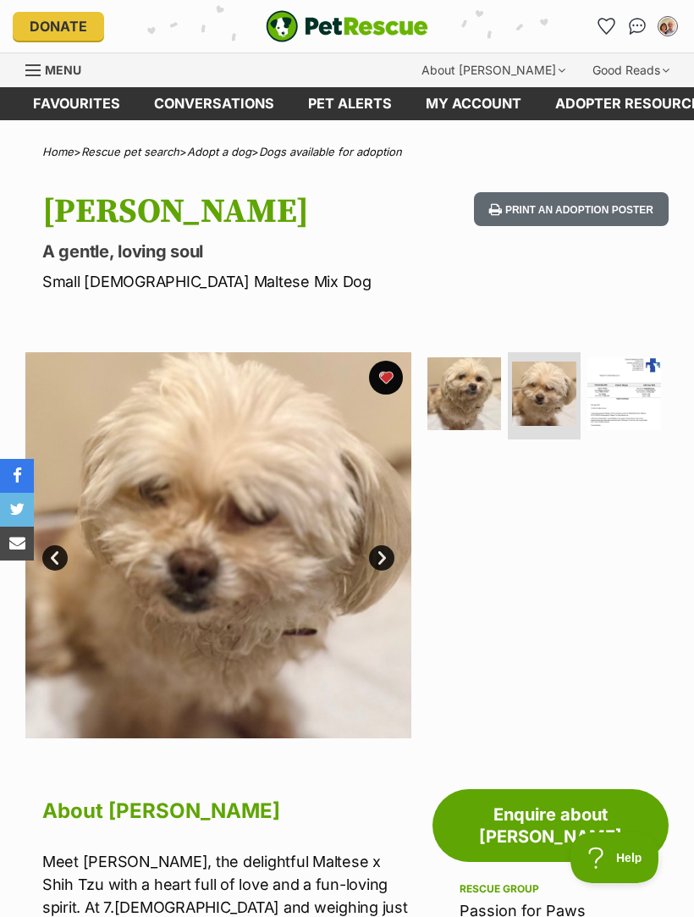
click at [385, 561] on link "Next" at bounding box center [381, 557] width 25 height 25
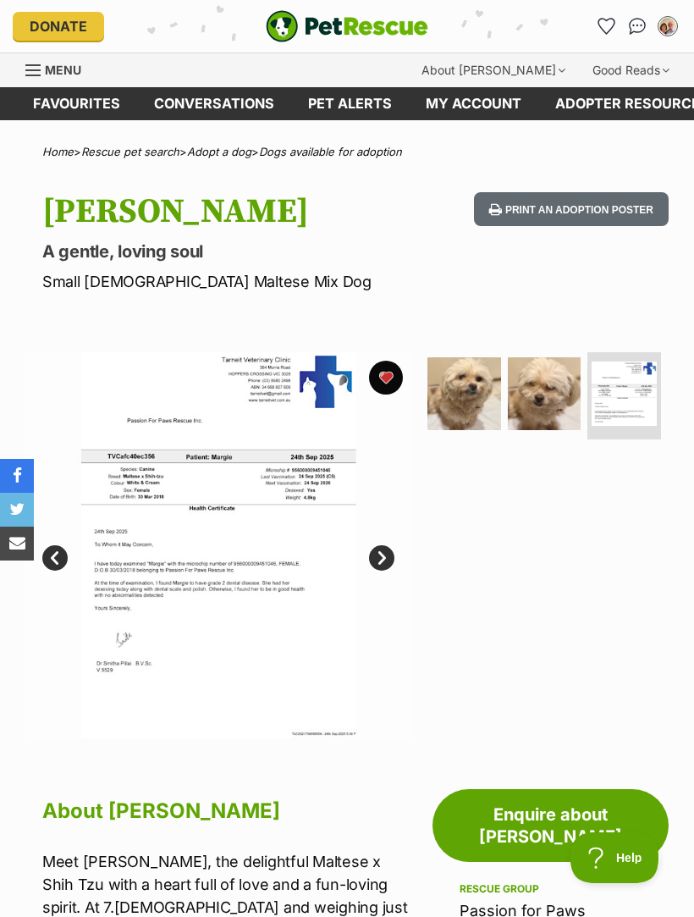
click at [53, 560] on link "Prev" at bounding box center [54, 557] width 25 height 25
